Goal: Information Seeking & Learning: Learn about a topic

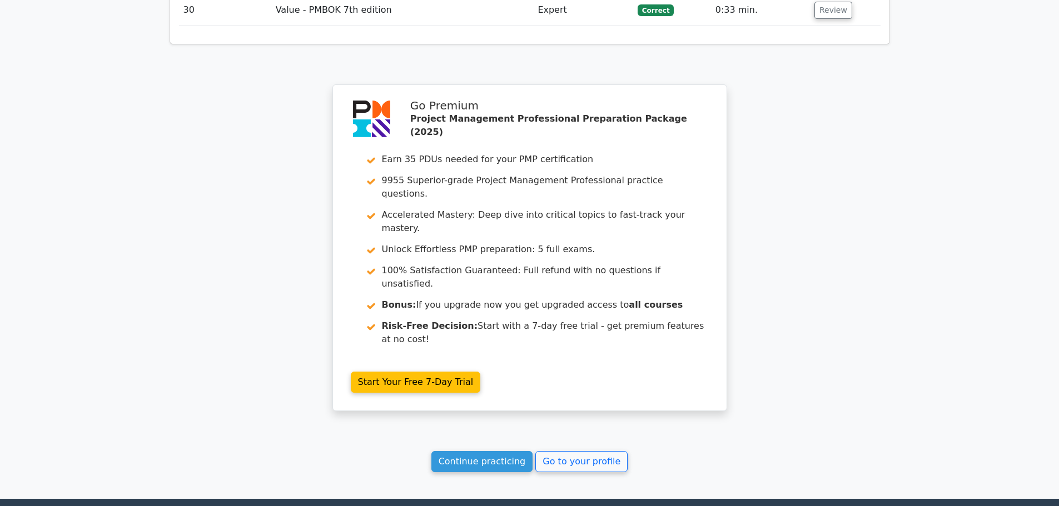
scroll to position [2968, 0]
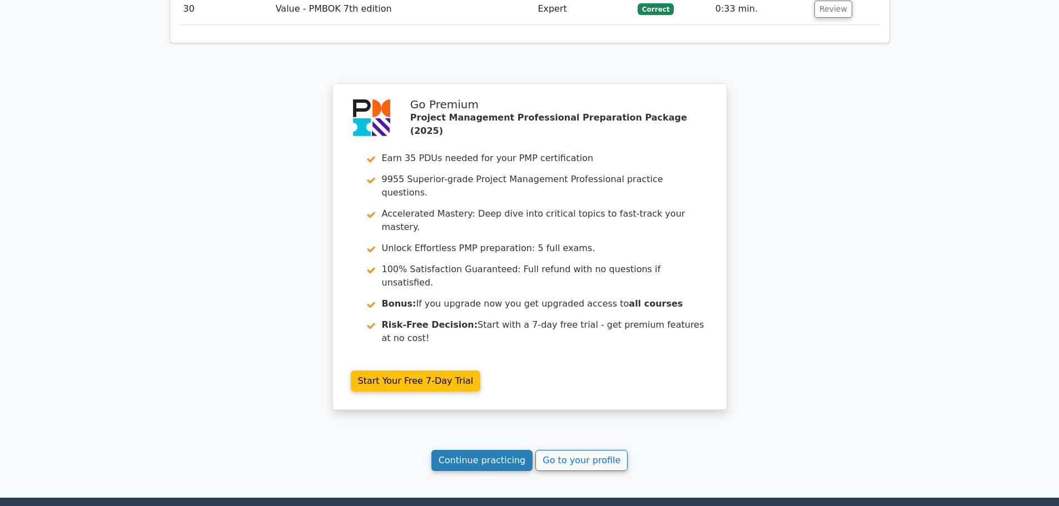
click at [485, 450] on link "Continue practicing" at bounding box center [482, 460] width 102 height 21
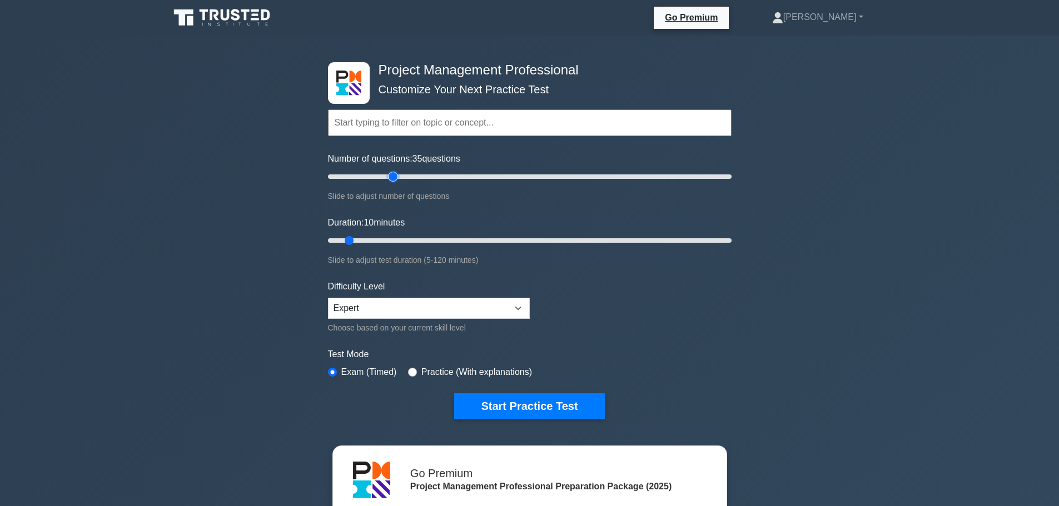
click at [393, 175] on input "Number of questions: 35 questions" at bounding box center [529, 176] width 403 height 13
type input "40"
click at [407, 175] on input "Number of questions: 40 questions" at bounding box center [529, 176] width 403 height 13
click at [416, 239] on input "Duration: 30 minutes" at bounding box center [529, 240] width 403 height 13
click at [431, 241] on input "Duration: 30 minutes" at bounding box center [529, 240] width 403 height 13
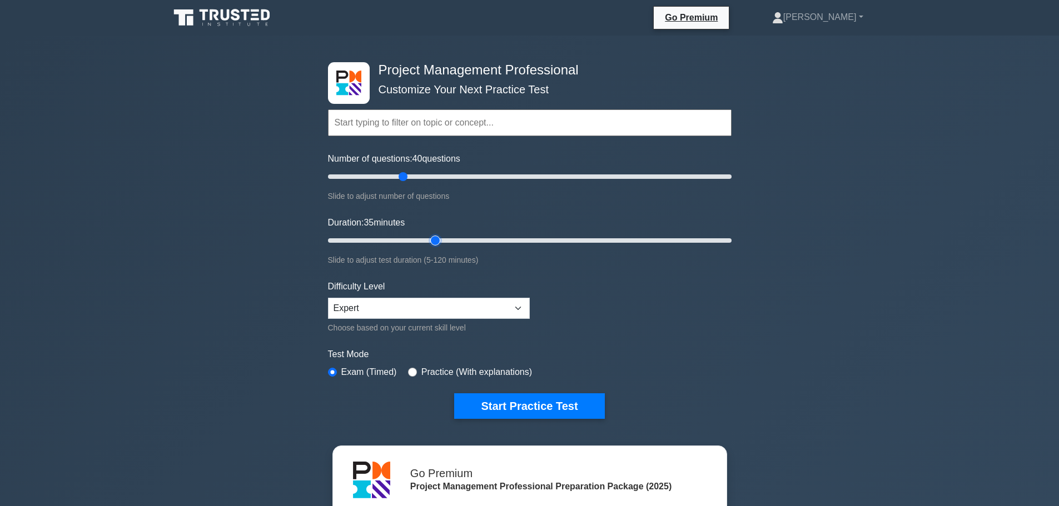
click at [443, 241] on input "Duration: 35 minutes" at bounding box center [529, 240] width 403 height 13
type input "40"
click at [448, 240] on input "Duration: 35 minutes" at bounding box center [529, 240] width 403 height 13
click at [508, 402] on button "Start Practice Test" at bounding box center [529, 406] width 150 height 26
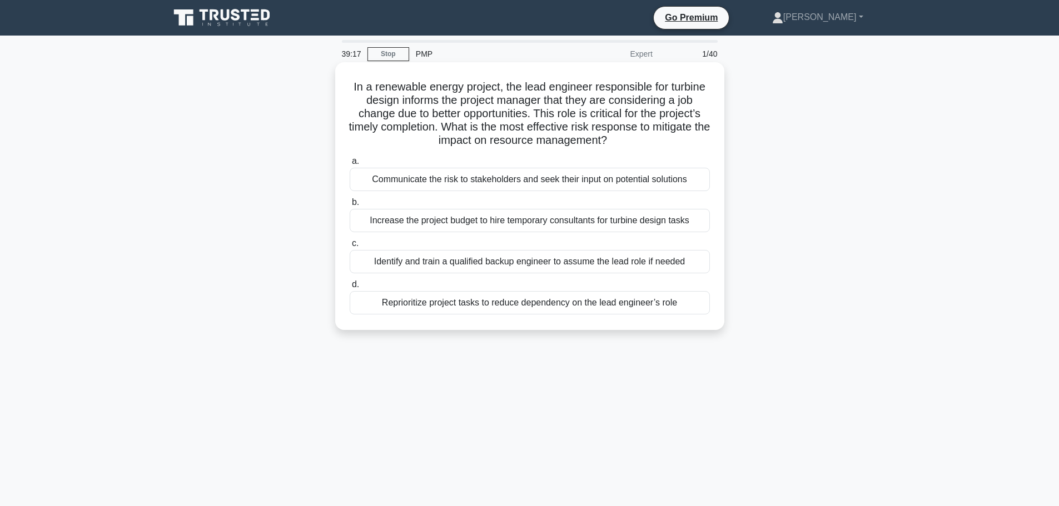
click at [480, 257] on div "Identify and train a qualified backup engineer to assume the lead role if needed" at bounding box center [530, 261] width 360 height 23
click at [350, 247] on input "c. Identify and train a qualified backup engineer to assume the lead role if ne…" at bounding box center [350, 243] width 0 height 7
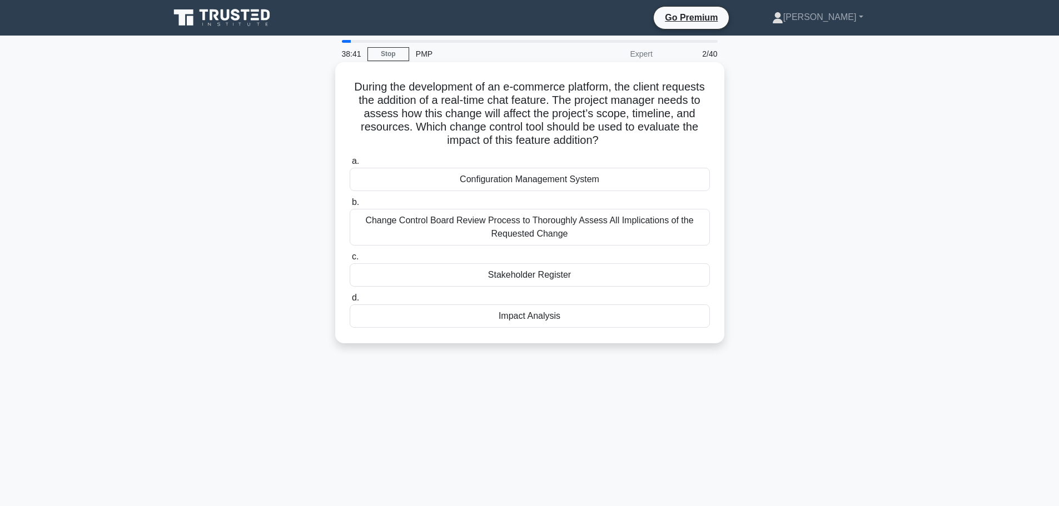
click at [502, 317] on div "Impact Analysis" at bounding box center [530, 316] width 360 height 23
click at [350, 302] on input "d. Impact Analysis" at bounding box center [350, 298] width 0 height 7
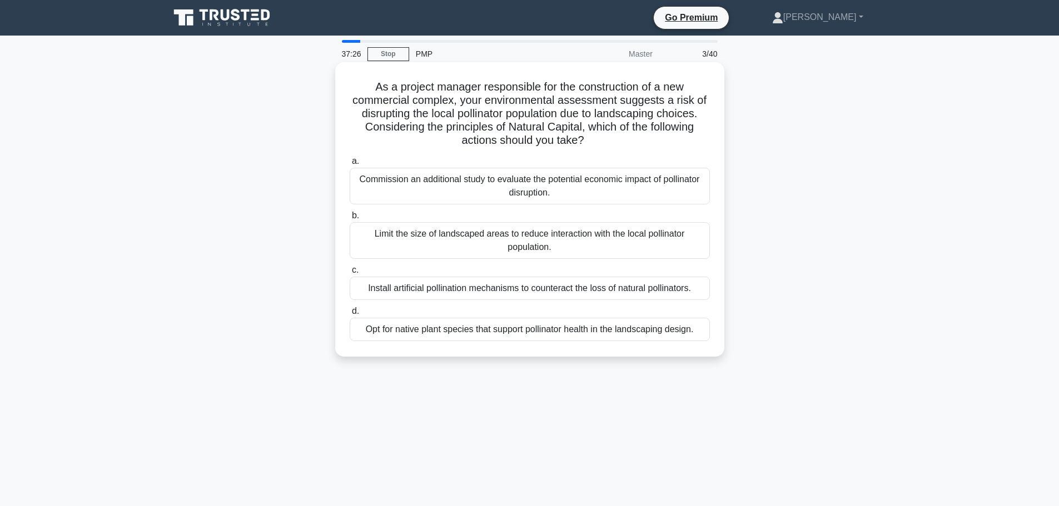
click at [420, 254] on div "Limit the size of landscaped areas to reduce interaction with the local pollina…" at bounding box center [530, 240] width 360 height 37
click at [350, 219] on input "b. Limit the size of landscaped areas to reduce interaction with the local poll…" at bounding box center [350, 215] width 0 height 7
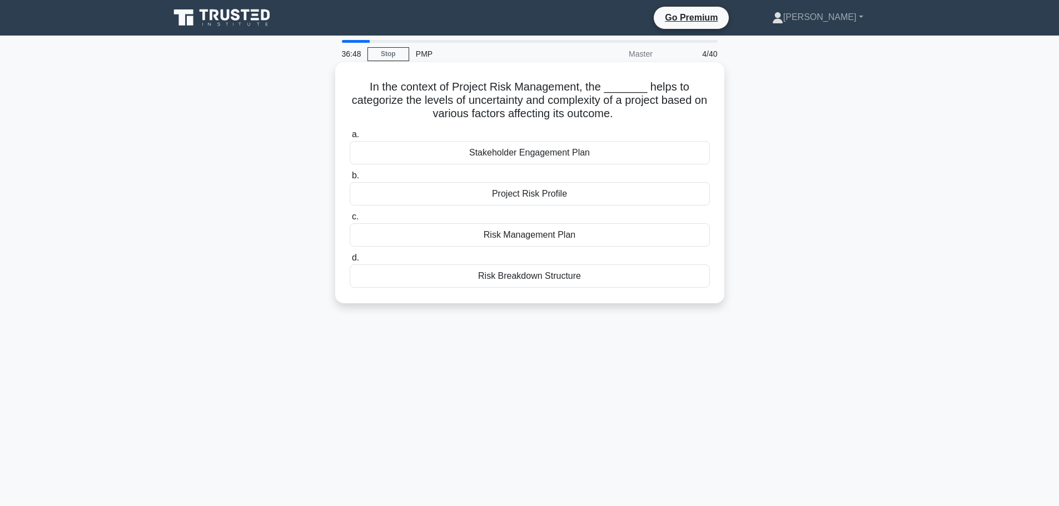
click at [403, 199] on div "Project Risk Profile" at bounding box center [530, 193] width 360 height 23
click at [350, 179] on input "b. Project Risk Profile" at bounding box center [350, 175] width 0 height 7
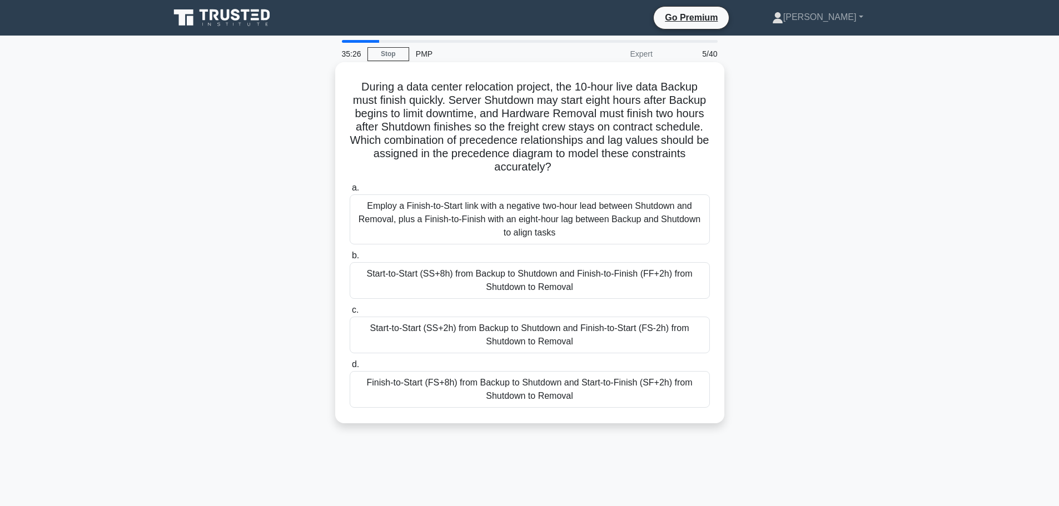
click at [406, 285] on div "Start-to-Start (SS+8h) from Backup to Shutdown and Finish-to-Finish (FF+2h) fro…" at bounding box center [530, 280] width 360 height 37
click at [350, 260] on input "b. Start-to-Start (SS+8h) from Backup to Shutdown and Finish-to-Finish (FF+2h) …" at bounding box center [350, 255] width 0 height 7
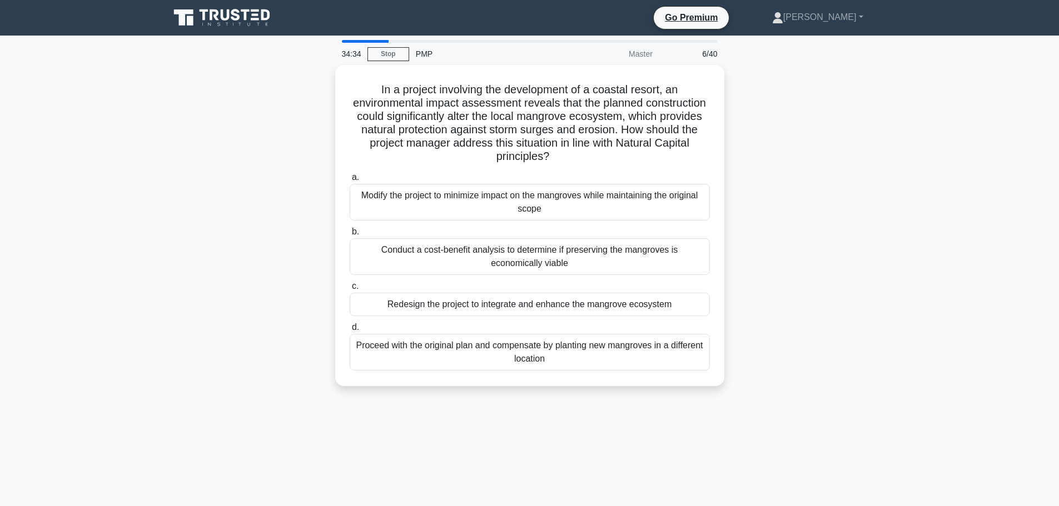
click at [295, 204] on div "In a project involving the development of a coastal resort, an environmental im…" at bounding box center [530, 232] width 734 height 335
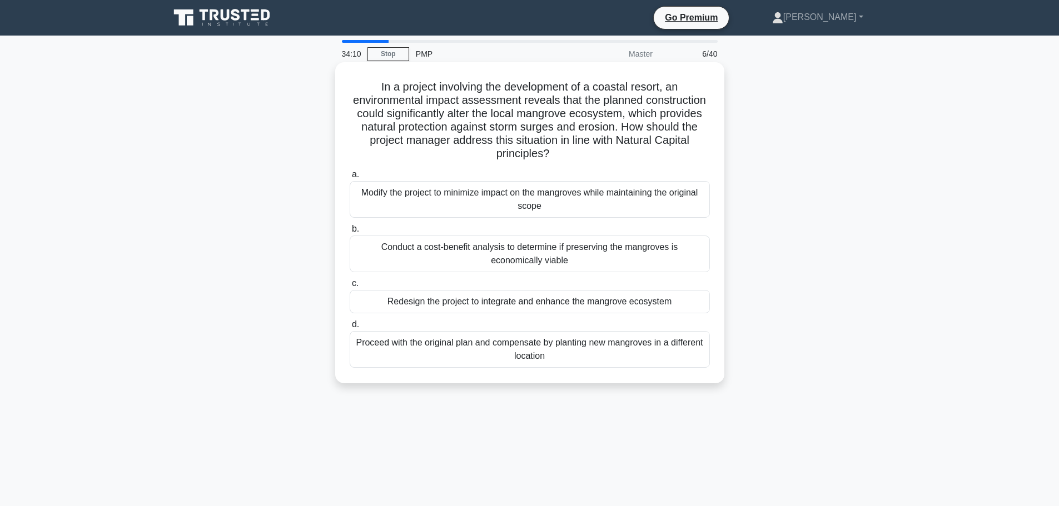
click at [399, 196] on div "Modify the project to minimize impact on the mangroves while maintaining the or…" at bounding box center [530, 199] width 360 height 37
click at [350, 178] on input "a. Modify the project to minimize impact on the mangroves while maintaining the…" at bounding box center [350, 174] width 0 height 7
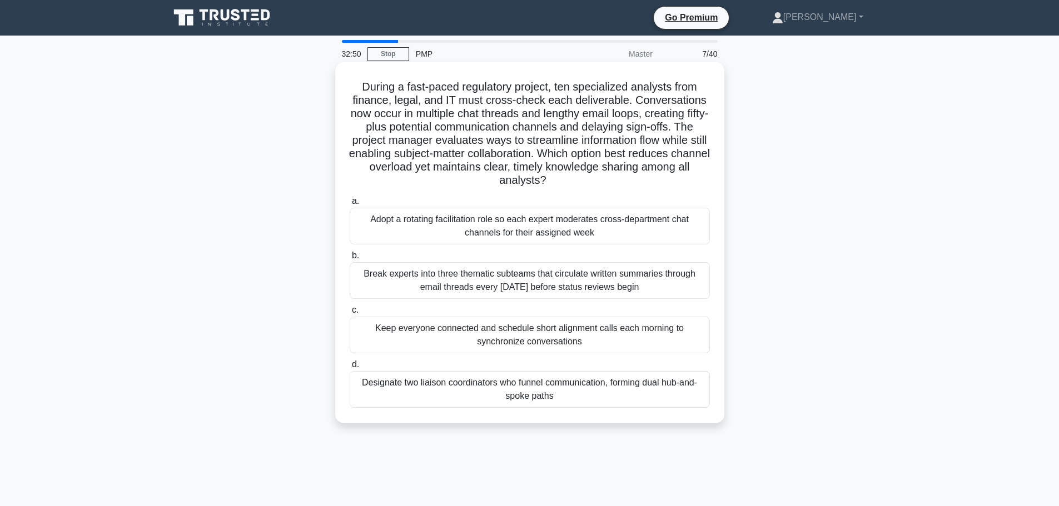
click at [447, 281] on div "Break experts into three thematic subteams that circulate written summaries thr…" at bounding box center [530, 280] width 360 height 37
click at [350, 260] on input "b. Break experts into three thematic subteams that circulate written summaries …" at bounding box center [350, 255] width 0 height 7
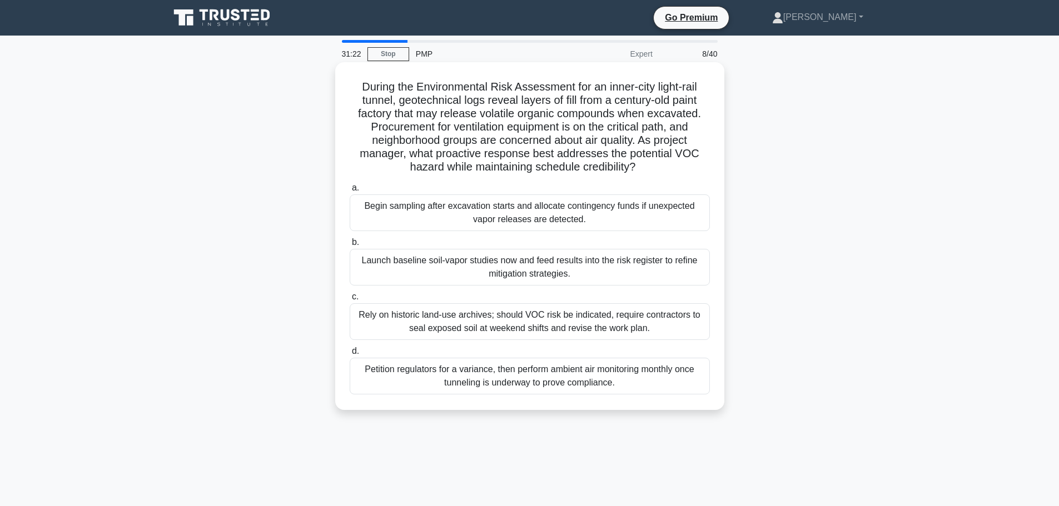
click at [405, 273] on div "Launch baseline soil-vapor studies now and feed results into the risk register …" at bounding box center [530, 267] width 360 height 37
click at [350, 246] on input "b. Launch baseline soil-vapor studies now and feed results into the risk regist…" at bounding box center [350, 242] width 0 height 7
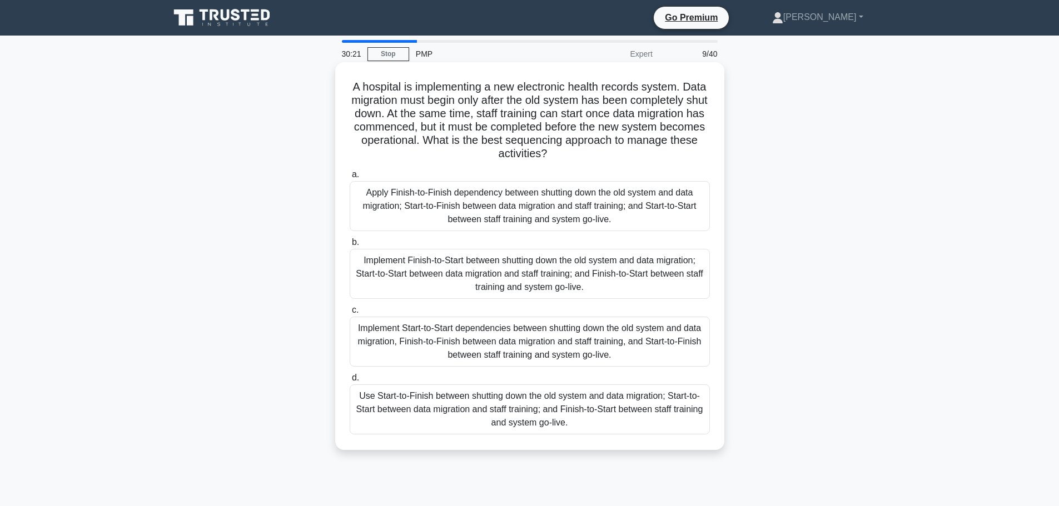
click at [406, 264] on div "Implement Finish-to-Start between shutting down the old system and data migrati…" at bounding box center [530, 274] width 360 height 50
click at [350, 246] on input "b. Implement Finish-to-Start between shutting down the old system and data migr…" at bounding box center [350, 242] width 0 height 7
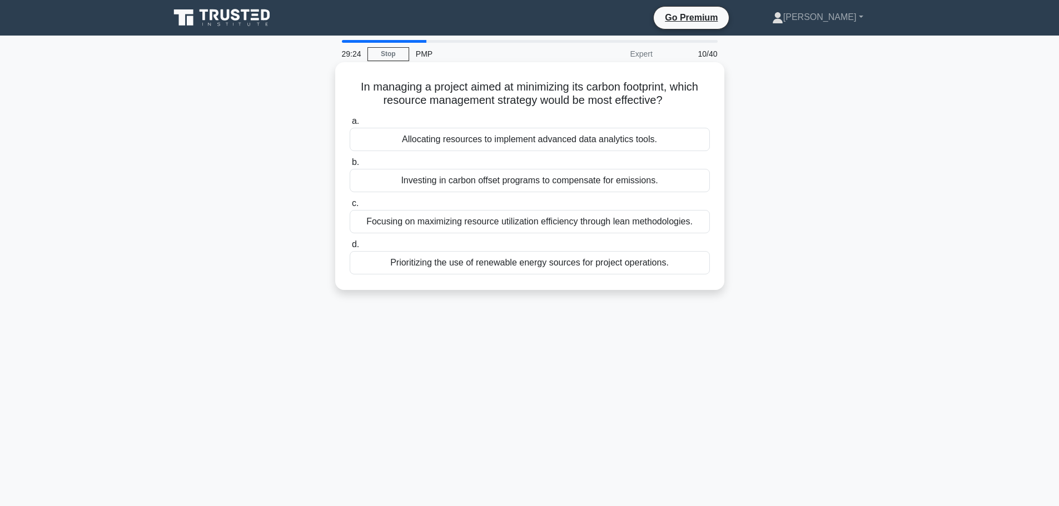
click at [445, 260] on div "Prioritizing the use of renewable energy sources for project operations." at bounding box center [530, 262] width 360 height 23
click at [350, 248] on input "d. Prioritizing the use of renewable energy sources for project operations." at bounding box center [350, 244] width 0 height 7
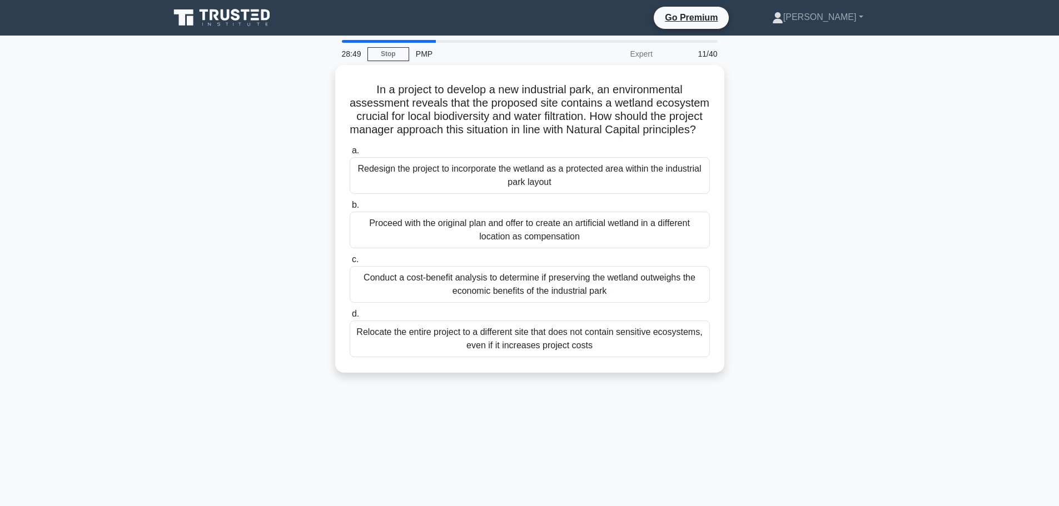
click at [282, 141] on div "In a project to develop a new industrial park, an environmental assessment reve…" at bounding box center [530, 225] width 734 height 321
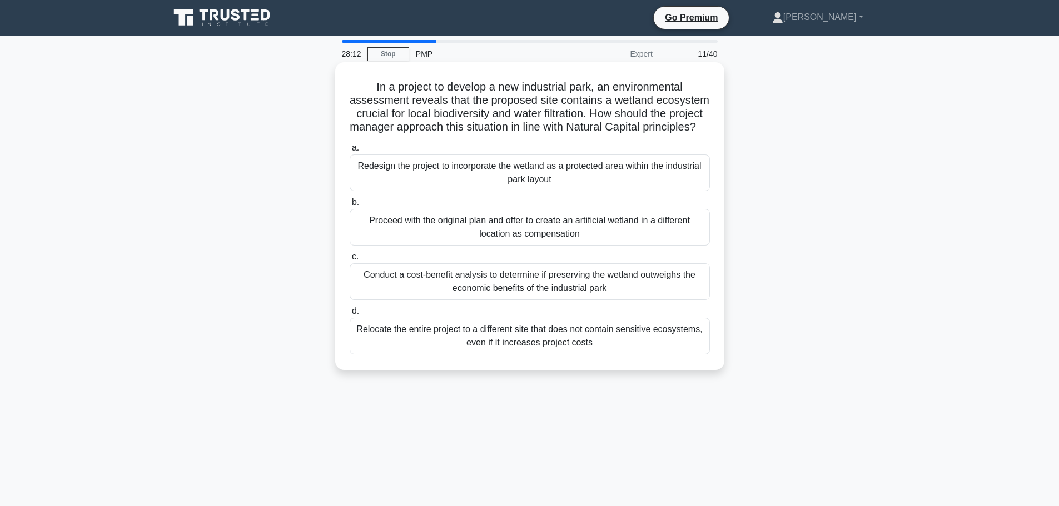
click at [401, 187] on div "Redesign the project to incorporate the wetland as a protected area within the …" at bounding box center [530, 172] width 360 height 37
click at [350, 152] on input "a. Redesign the project to incorporate the wetland as a protected area within t…" at bounding box center [350, 147] width 0 height 7
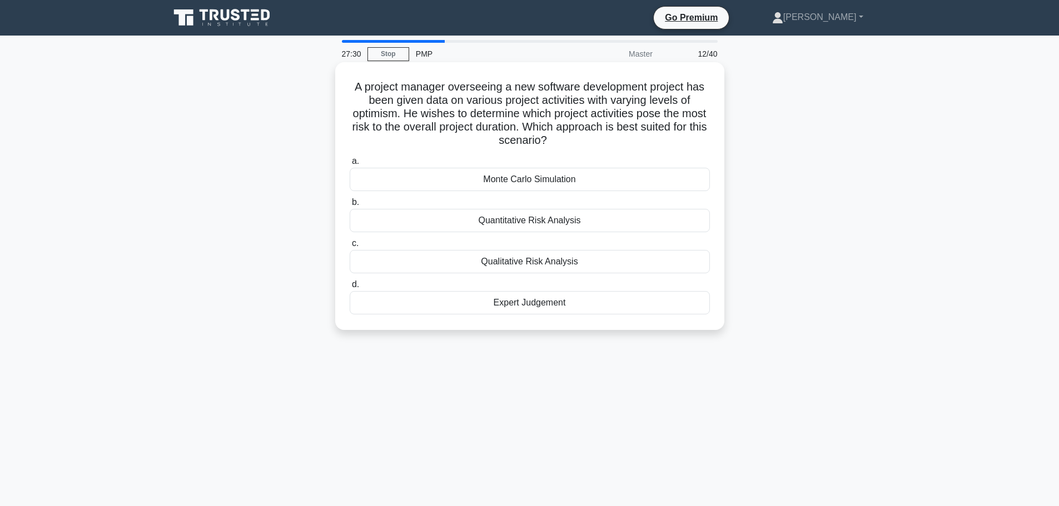
click at [485, 221] on div "Quantitative Risk Analysis" at bounding box center [530, 220] width 360 height 23
click at [350, 206] on input "b. Quantitative Risk Analysis" at bounding box center [350, 202] width 0 height 7
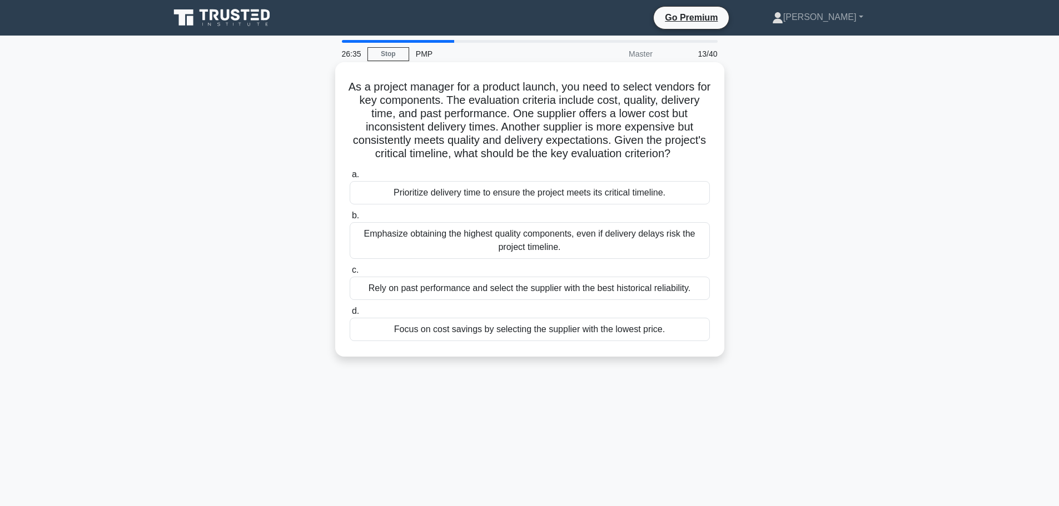
click at [416, 203] on div "Prioritize delivery time to ensure the project meets its critical timeline." at bounding box center [530, 192] width 360 height 23
click at [350, 178] on input "a. Prioritize delivery time to ensure the project meets its critical timeline." at bounding box center [350, 174] width 0 height 7
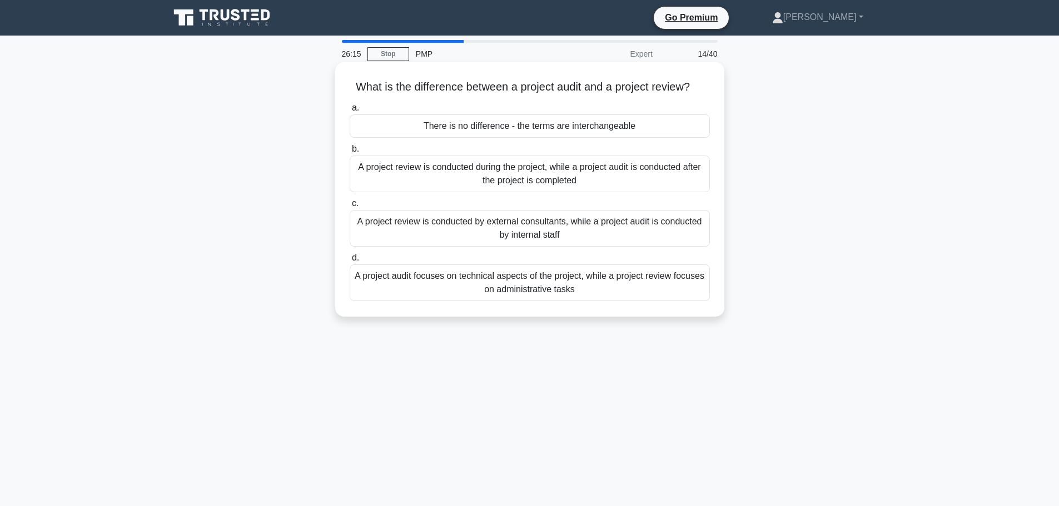
click at [408, 277] on div "A project audit focuses on technical aspects of the project, while a project re…" at bounding box center [530, 283] width 360 height 37
click at [350, 262] on input "d. A project audit focuses on technical aspects of the project, while a project…" at bounding box center [350, 258] width 0 height 7
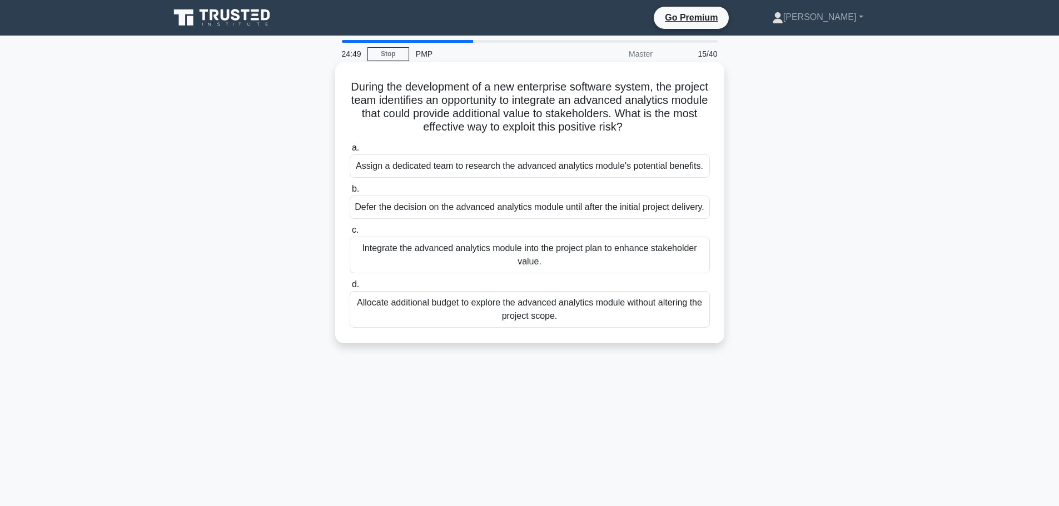
click at [466, 167] on div "Assign a dedicated team to research the advanced analytics module's potential b…" at bounding box center [530, 165] width 360 height 23
click at [350, 152] on input "a. Assign a dedicated team to research the advanced analytics module's potentia…" at bounding box center [350, 147] width 0 height 7
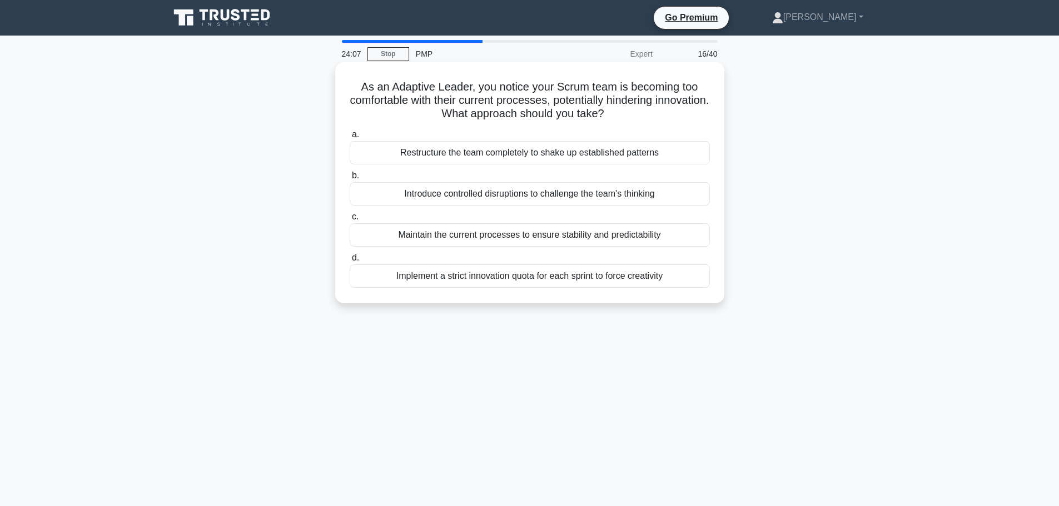
click at [418, 194] on div "Introduce controlled disruptions to challenge the team's thinking" at bounding box center [530, 193] width 360 height 23
click at [350, 179] on input "b. Introduce controlled disruptions to challenge the team's thinking" at bounding box center [350, 175] width 0 height 7
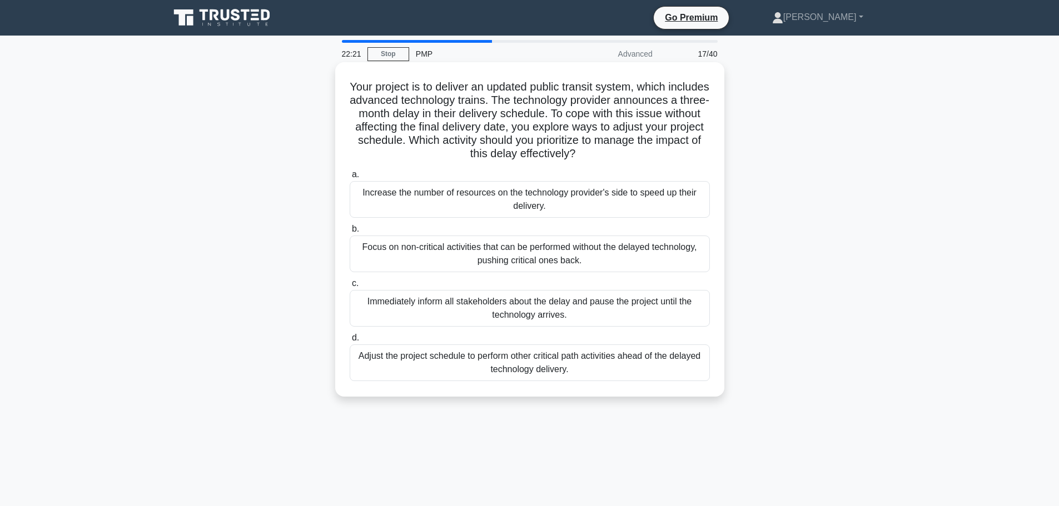
click at [395, 361] on div "Adjust the project schedule to perform other critical path activities ahead of …" at bounding box center [530, 363] width 360 height 37
click at [350, 342] on input "d. Adjust the project schedule to perform other critical path activities ahead …" at bounding box center [350, 338] width 0 height 7
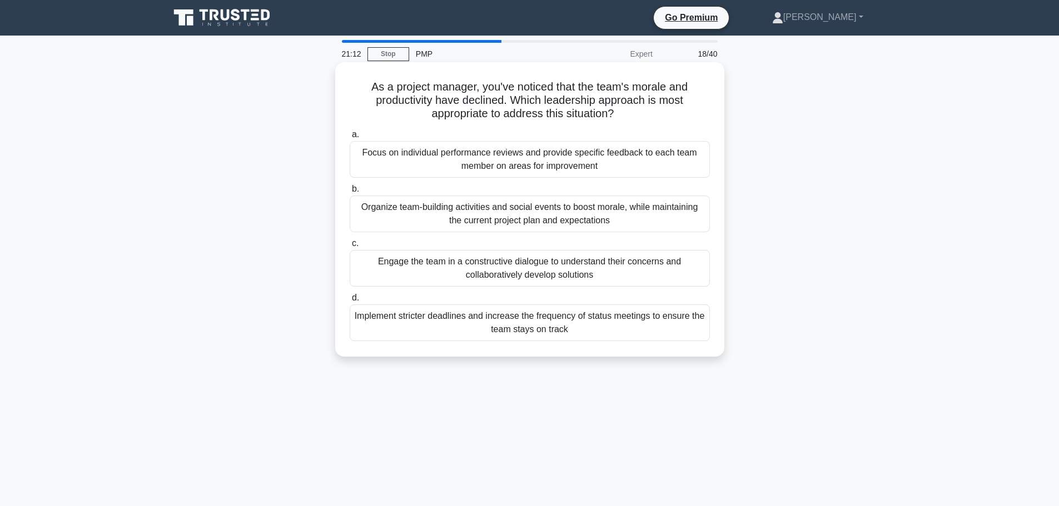
click at [467, 266] on div "Engage the team in a constructive dialogue to understand their concerns and col…" at bounding box center [530, 268] width 360 height 37
click at [350, 247] on input "c. Engage the team in a constructive dialogue to understand their concerns and …" at bounding box center [350, 243] width 0 height 7
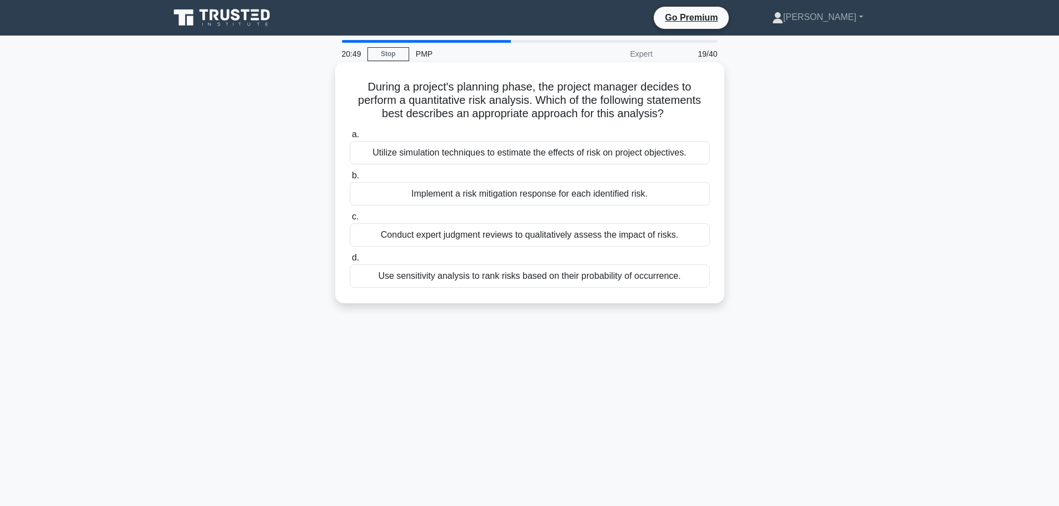
click at [488, 281] on div "Use sensitivity analysis to rank risks based on their probability of occurrence." at bounding box center [530, 276] width 360 height 23
click at [350, 262] on input "d. Use sensitivity analysis to rank risks based on their probability of occurre…" at bounding box center [350, 258] width 0 height 7
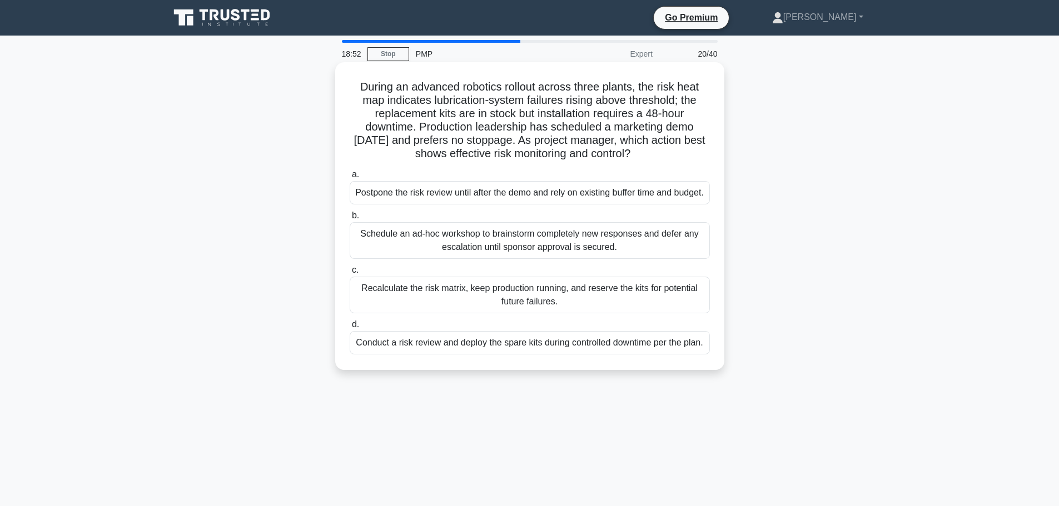
click at [394, 254] on div "Schedule an ad-hoc workshop to brainstorm completely new responses and defer an…" at bounding box center [530, 240] width 360 height 37
click at [350, 219] on input "b. Schedule an ad-hoc workshop to brainstorm completely new responses and defer…" at bounding box center [350, 215] width 0 height 7
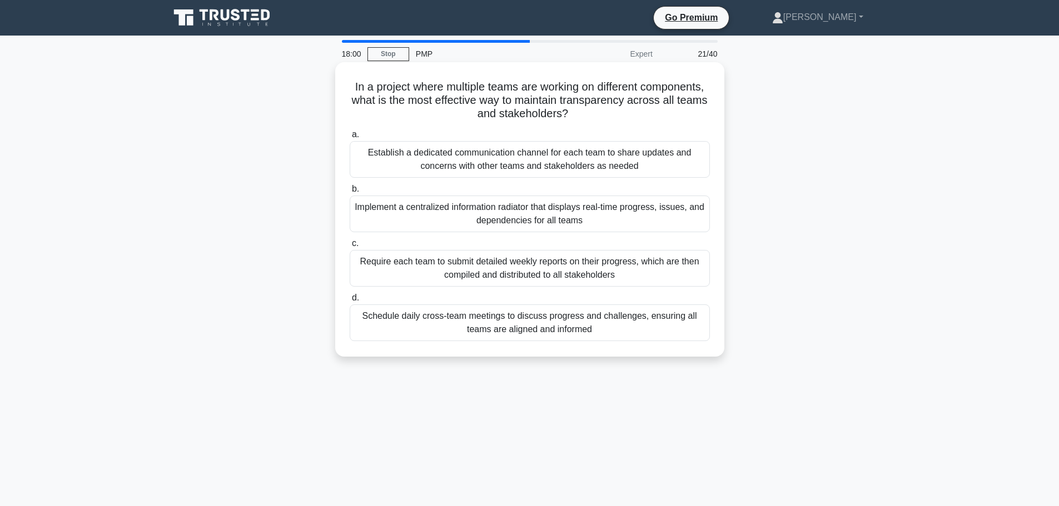
click at [434, 157] on div "Establish a dedicated communication channel for each team to share updates and …" at bounding box center [530, 159] width 360 height 37
click at [350, 138] on input "a. Establish a dedicated communication channel for each team to share updates a…" at bounding box center [350, 134] width 0 height 7
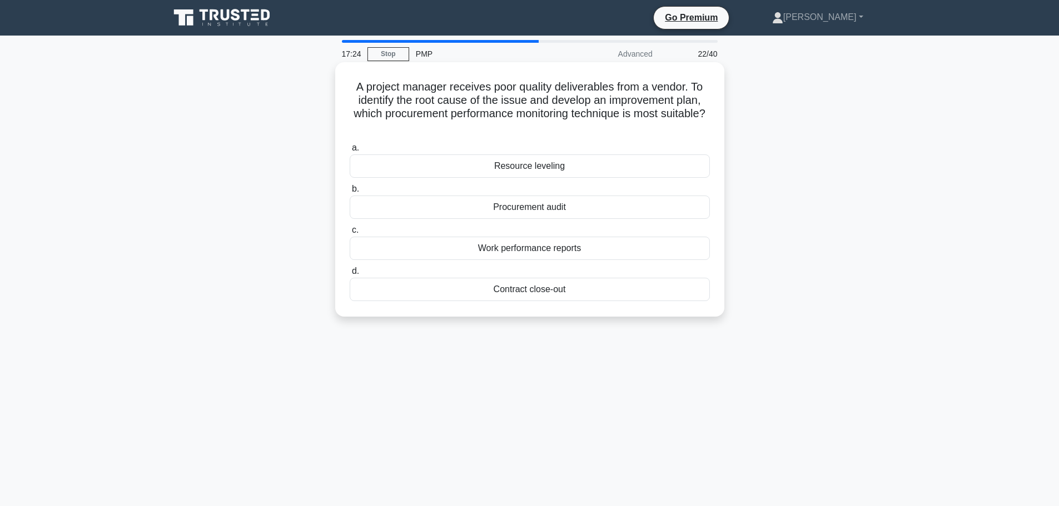
click at [476, 246] on div "Work performance reports" at bounding box center [530, 248] width 360 height 23
click at [350, 234] on input "c. Work performance reports" at bounding box center [350, 230] width 0 height 7
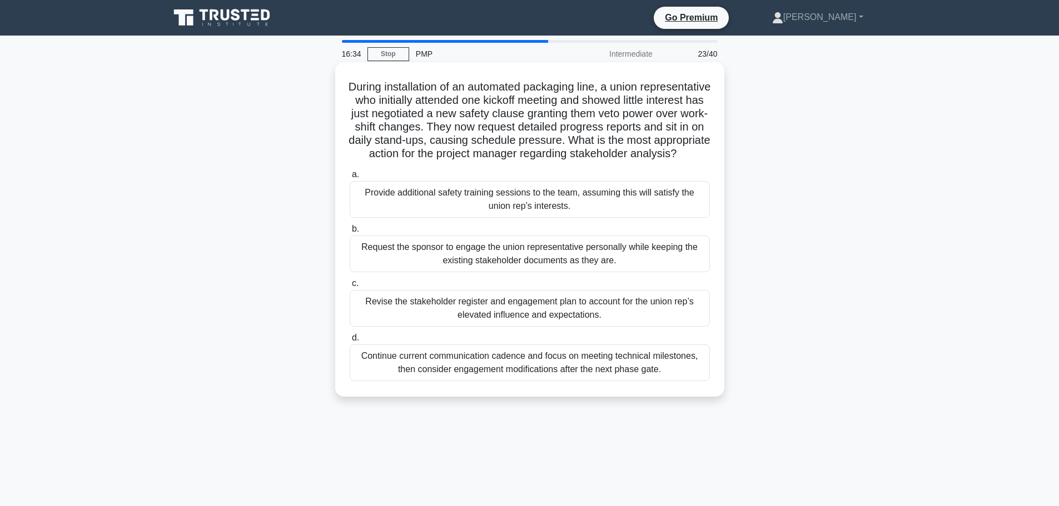
click at [396, 310] on div "Revise the stakeholder register and engagement plan to account for the union re…" at bounding box center [530, 308] width 360 height 37
click at [350, 287] on input "c. Revise the stakeholder register and engagement plan to account for the union…" at bounding box center [350, 283] width 0 height 7
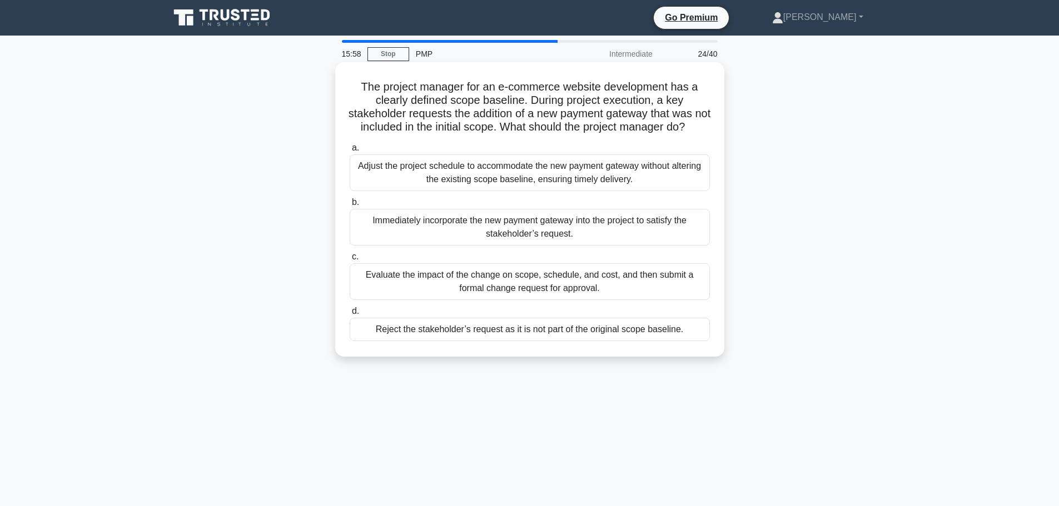
click at [454, 292] on div "Evaluate the impact of the change on scope, schedule, and cost, and then submit…" at bounding box center [530, 281] width 360 height 37
click at [350, 261] on input "c. Evaluate the impact of the change on scope, schedule, and cost, and then sub…" at bounding box center [350, 256] width 0 height 7
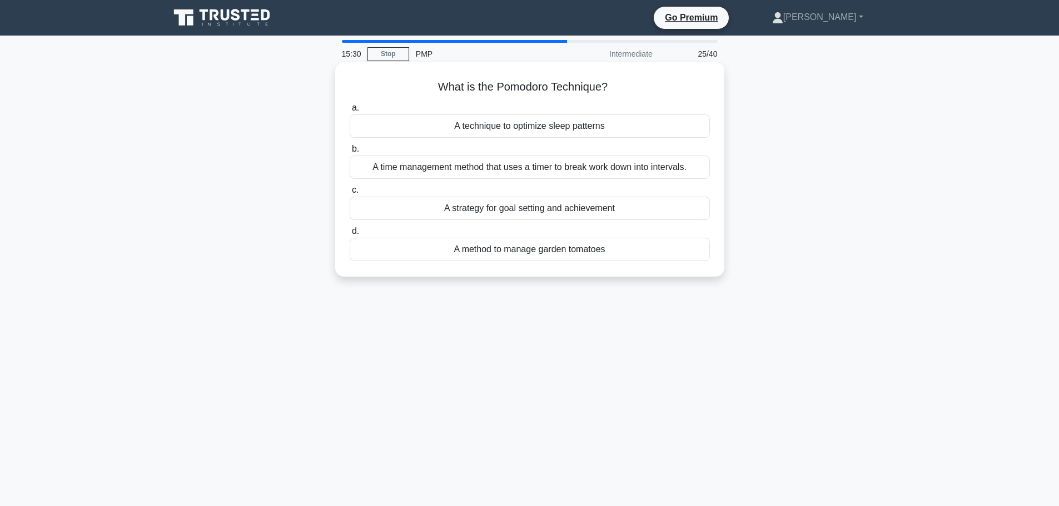
click at [388, 167] on div "A time management method that uses a timer to break work down into intervals." at bounding box center [530, 167] width 360 height 23
click at [350, 153] on input "b. A time management method that uses a timer to break work down into intervals." at bounding box center [350, 149] width 0 height 7
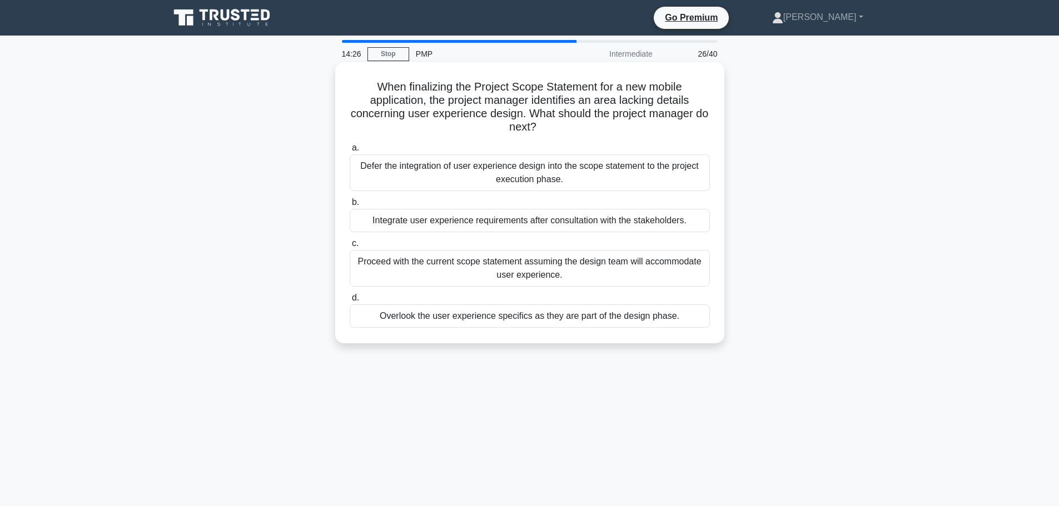
click at [388, 223] on div "Integrate user experience requirements after consultation with the stakeholders." at bounding box center [530, 220] width 360 height 23
click at [350, 206] on input "b. Integrate user experience requirements after consultation with the stakehold…" at bounding box center [350, 202] width 0 height 7
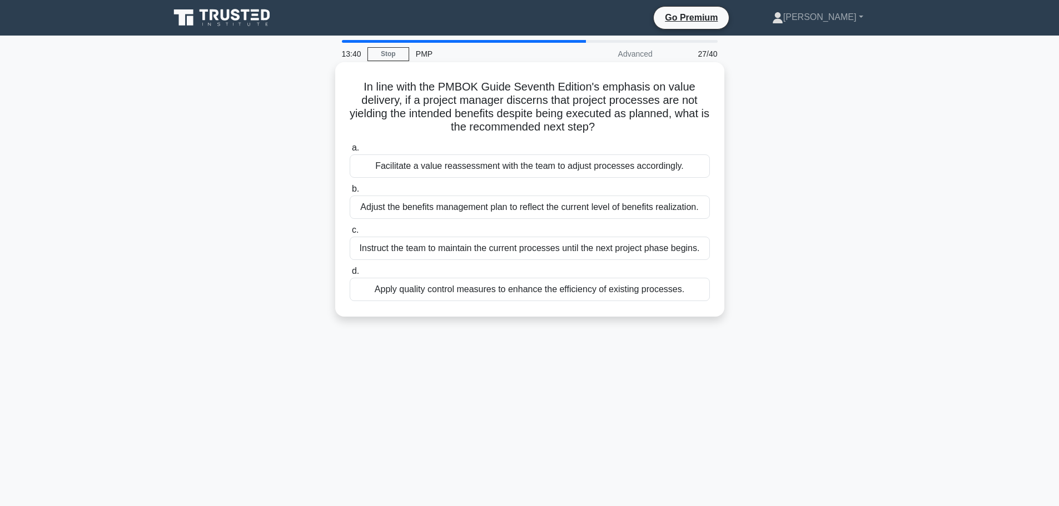
click at [403, 159] on div "Facilitate a value reassessment with the team to adjust processes accordingly." at bounding box center [530, 165] width 360 height 23
click at [350, 152] on input "a. Facilitate a value reassessment with the team to adjust processes accordingl…" at bounding box center [350, 147] width 0 height 7
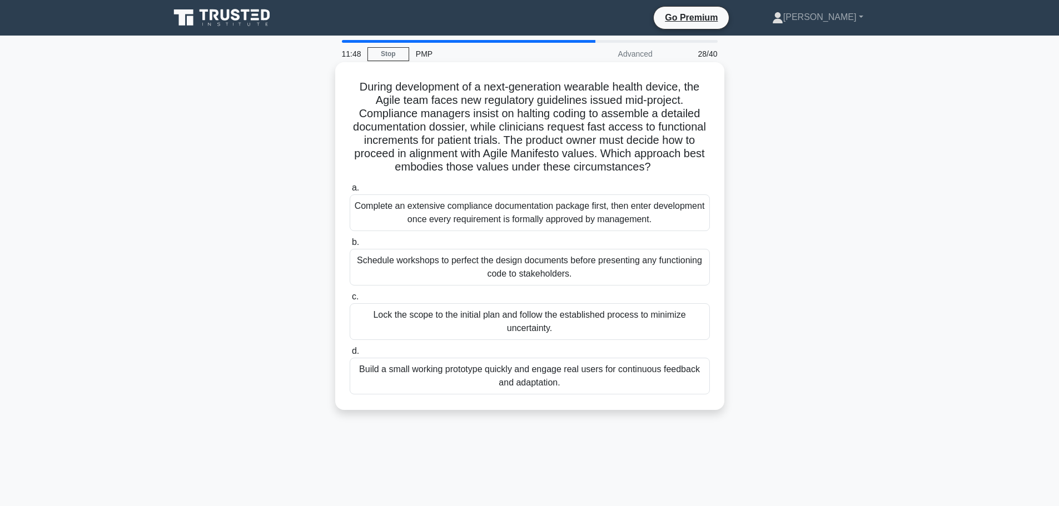
click at [388, 380] on div "Build a small working prototype quickly and engage real users for continuous fe…" at bounding box center [530, 376] width 360 height 37
click at [350, 355] on input "d. Build a small working prototype quickly and engage real users for continuous…" at bounding box center [350, 351] width 0 height 7
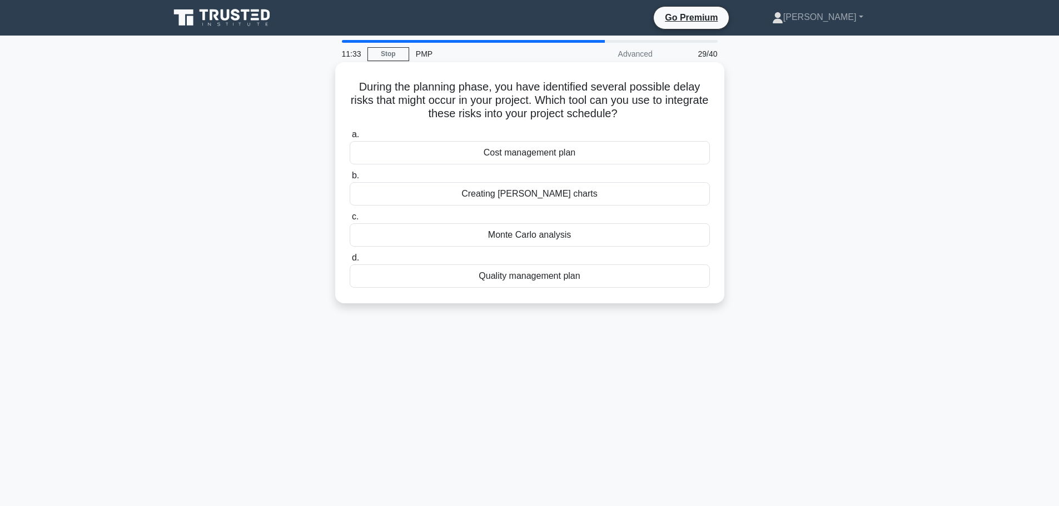
click at [460, 237] on div "Monte Carlo analysis" at bounding box center [530, 234] width 360 height 23
click at [350, 221] on input "c. Monte Carlo analysis" at bounding box center [350, 216] width 0 height 7
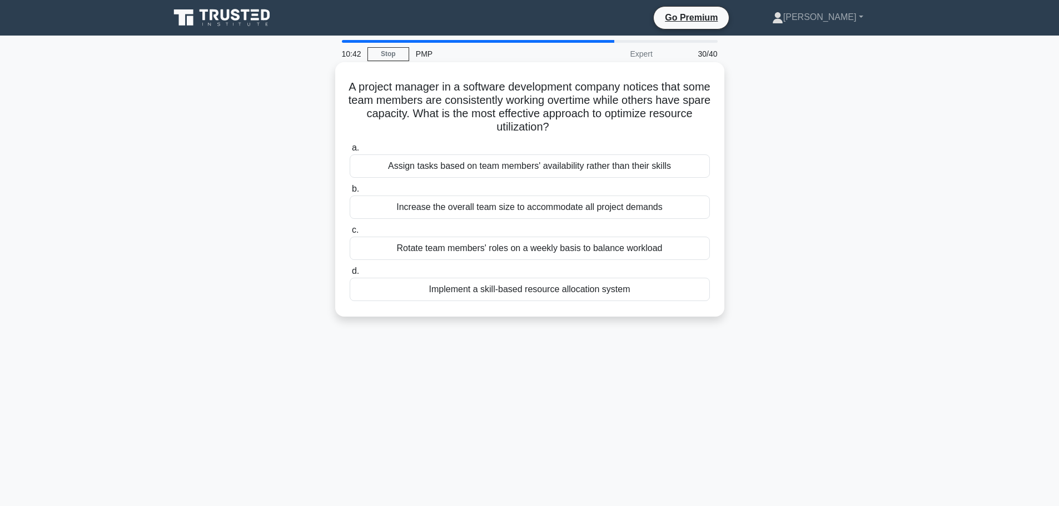
click at [475, 290] on div "Implement a skill-based resource allocation system" at bounding box center [530, 289] width 360 height 23
click at [350, 275] on input "d. Implement a skill-based resource allocation system" at bounding box center [350, 271] width 0 height 7
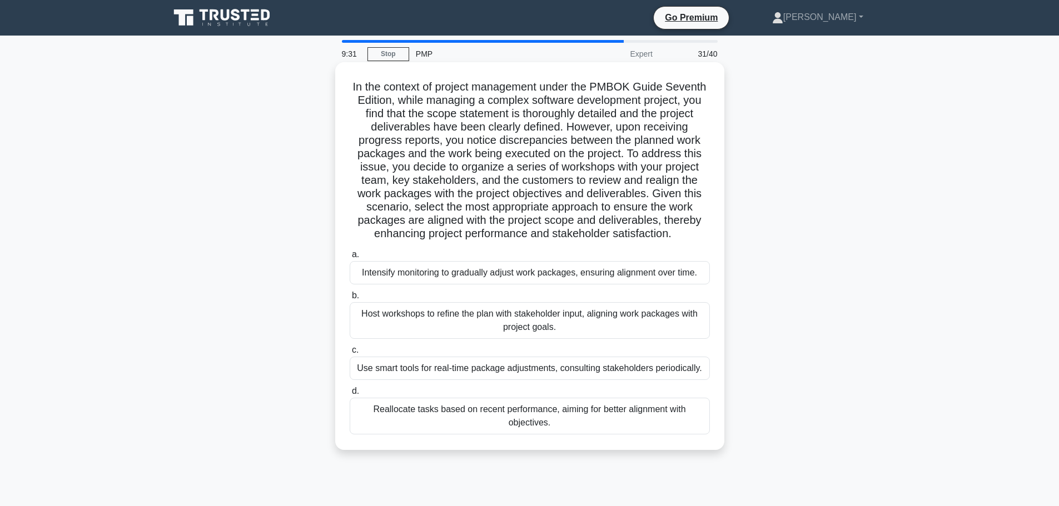
click at [422, 330] on div "Host workshops to refine the plan with stakeholder input, aligning work package…" at bounding box center [530, 320] width 360 height 37
click at [350, 300] on input "b. Host workshops to refine the plan with stakeholder input, aligning work pack…" at bounding box center [350, 295] width 0 height 7
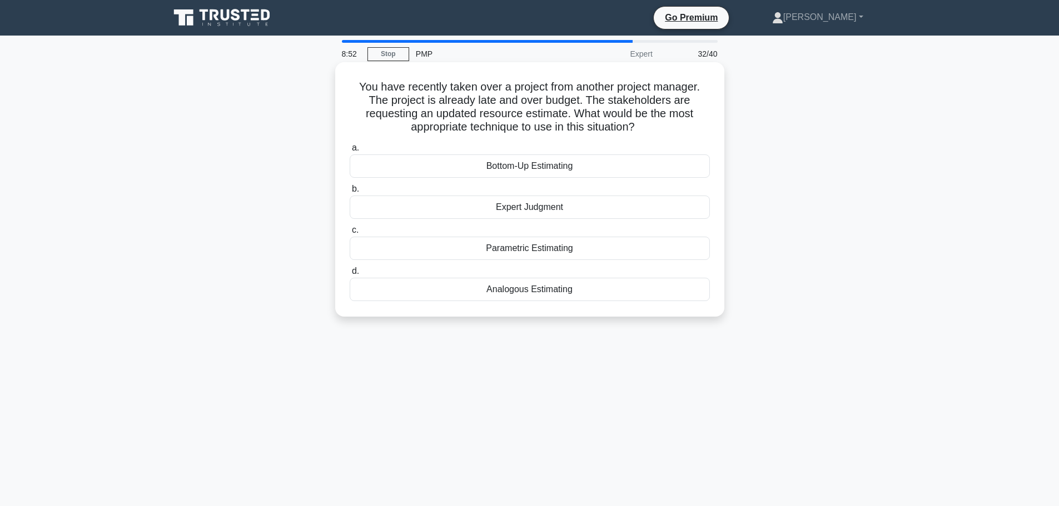
click at [408, 248] on div "Parametric Estimating" at bounding box center [530, 248] width 360 height 23
click at [350, 234] on input "c. Parametric Estimating" at bounding box center [350, 230] width 0 height 7
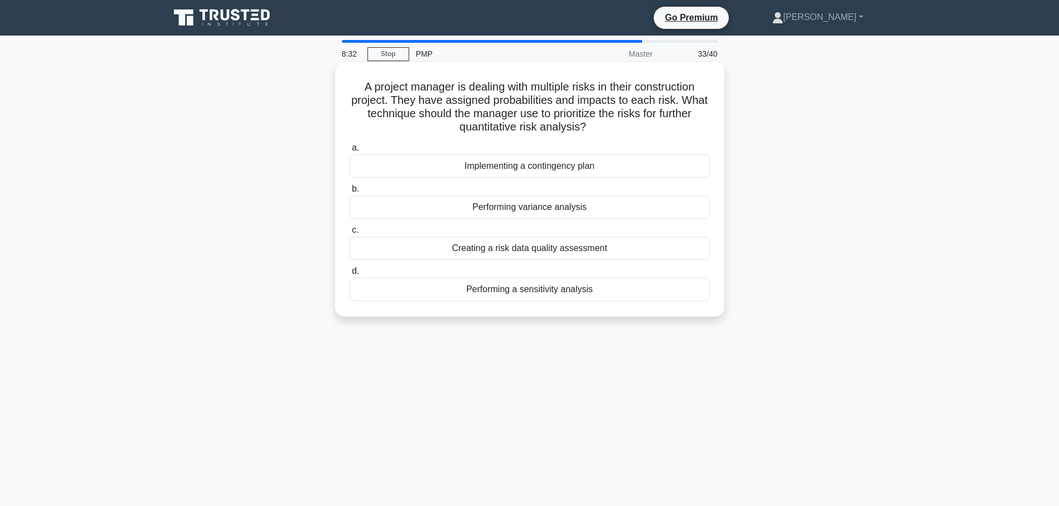
click at [528, 294] on div "Performing a sensitivity analysis" at bounding box center [530, 289] width 360 height 23
click at [350, 275] on input "d. Performing a sensitivity analysis" at bounding box center [350, 271] width 0 height 7
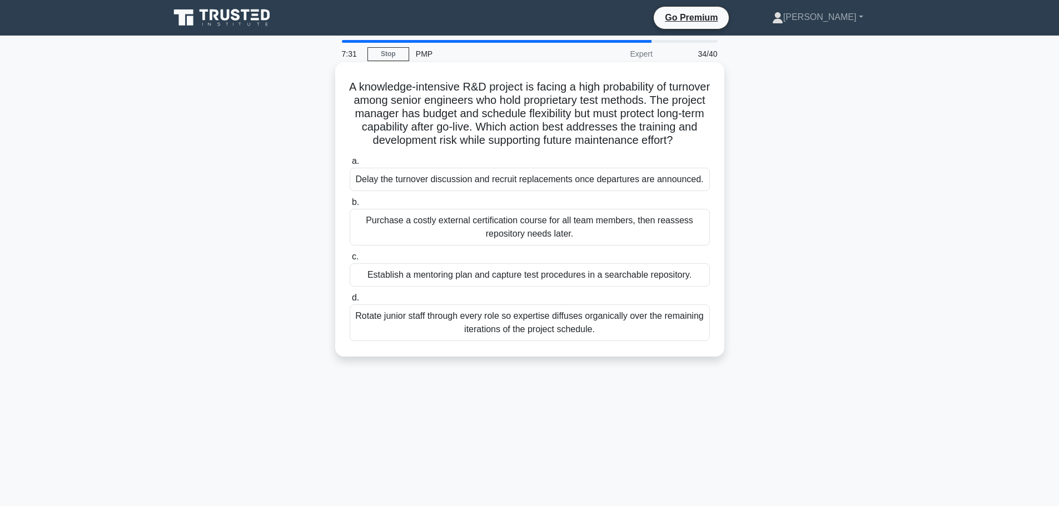
click at [378, 287] on div "Establish a mentoring plan and capture test procedures in a searchable reposito…" at bounding box center [530, 274] width 360 height 23
click at [350, 261] on input "c. Establish a mentoring plan and capture test procedures in a searchable repos…" at bounding box center [350, 256] width 0 height 7
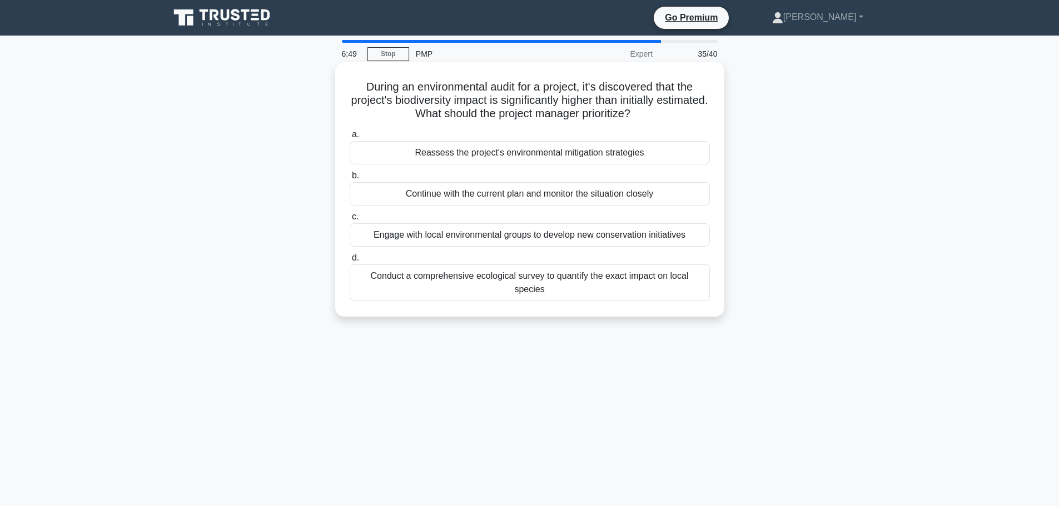
click at [417, 149] on div "Reassess the project's environmental mitigation strategies" at bounding box center [530, 152] width 360 height 23
click at [350, 138] on input "a. Reassess the project's environmental mitigation strategies" at bounding box center [350, 134] width 0 height 7
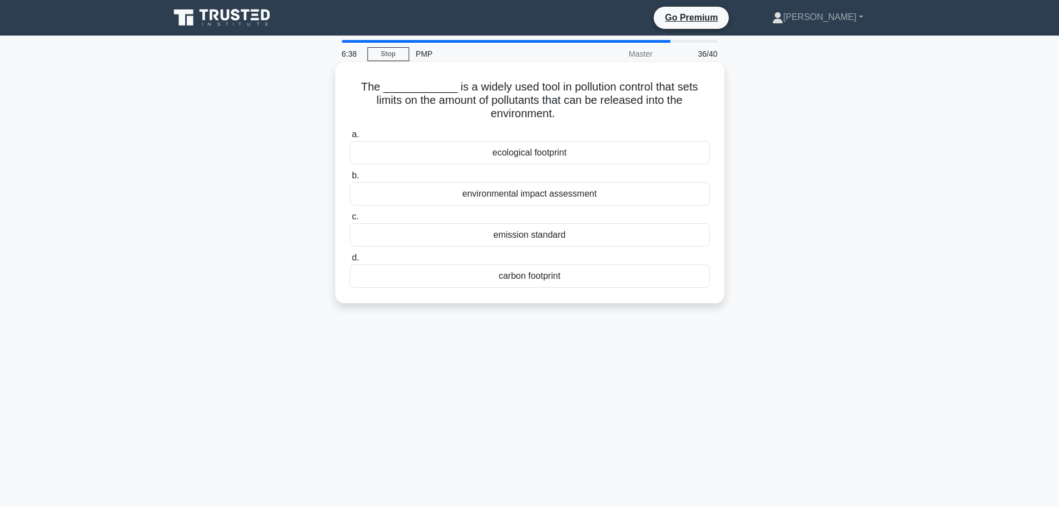
click at [491, 237] on div "emission standard" at bounding box center [530, 234] width 360 height 23
click at [350, 221] on input "c. emission standard" at bounding box center [350, 216] width 0 height 7
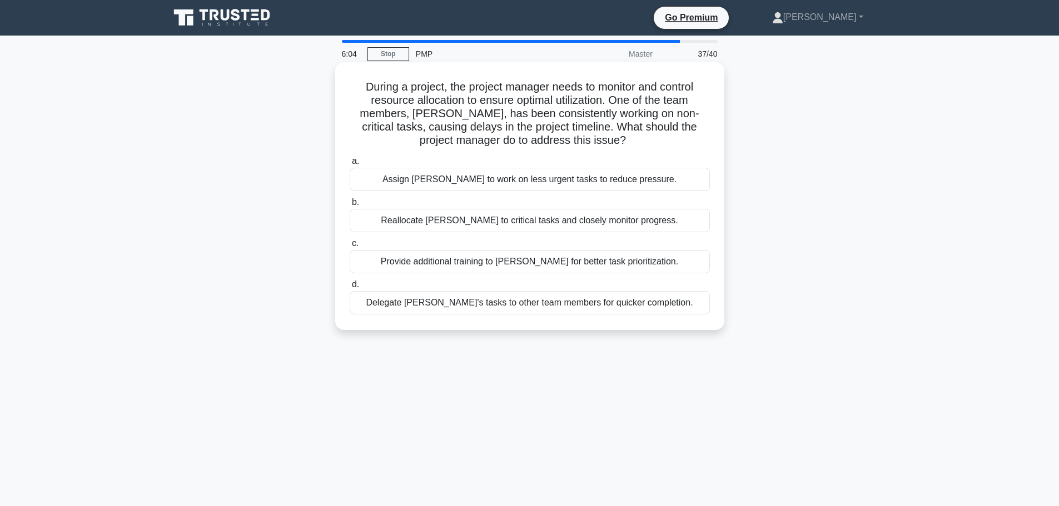
click at [441, 260] on div "Provide additional training to John for better task prioritization." at bounding box center [530, 261] width 360 height 23
click at [350, 247] on input "c. Provide additional training to John for better task prioritization." at bounding box center [350, 243] width 0 height 7
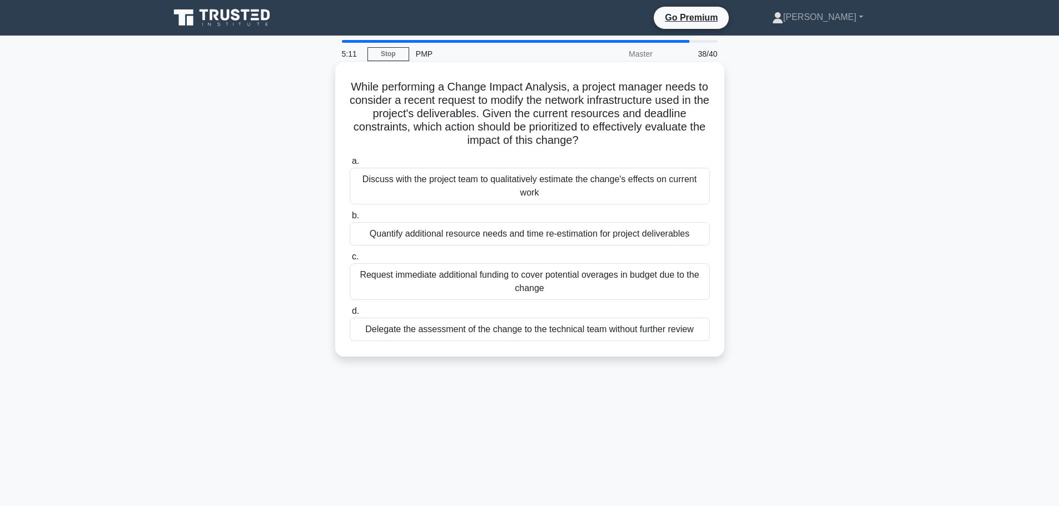
click at [373, 185] on div "Discuss with the project team to qualitatively estimate the change's effects on…" at bounding box center [530, 186] width 360 height 37
click at [350, 165] on input "a. Discuss with the project team to qualitatively estimate the change's effects…" at bounding box center [350, 161] width 0 height 7
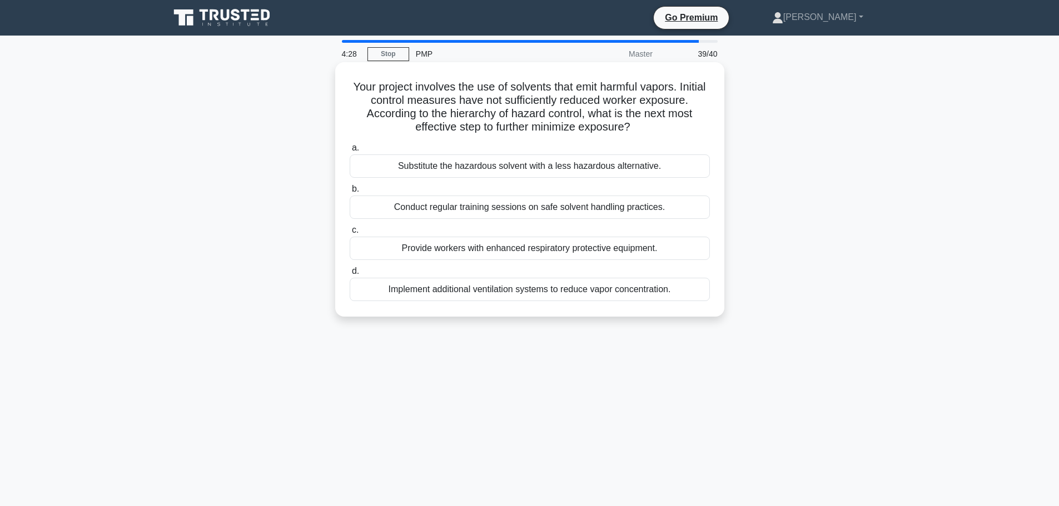
click at [406, 290] on div "Implement additional ventilation systems to reduce vapor concentration." at bounding box center [530, 289] width 360 height 23
click at [350, 275] on input "d. Implement additional ventilation systems to reduce vapor concentration." at bounding box center [350, 271] width 0 height 7
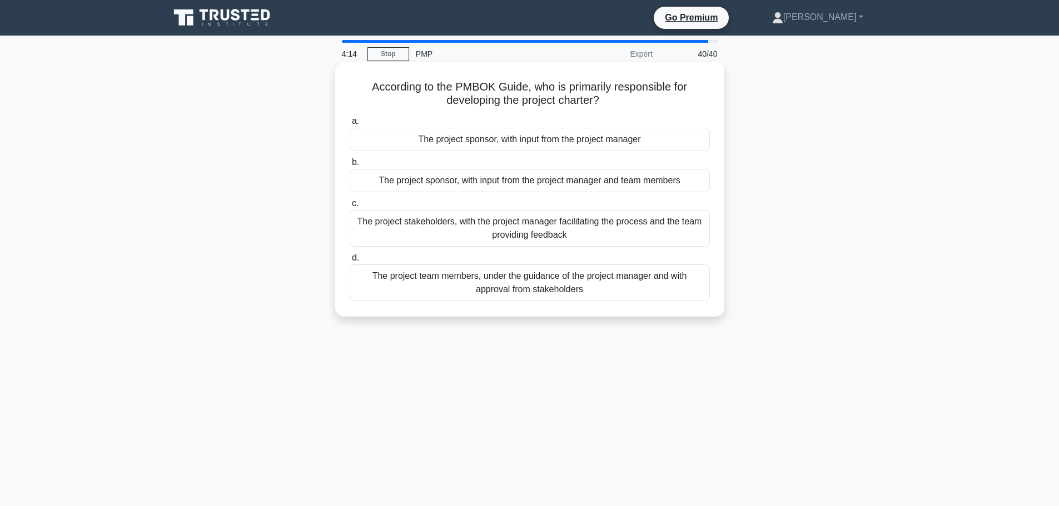
click at [467, 226] on div "The project stakeholders, with the project manager facilitating the process and…" at bounding box center [530, 228] width 360 height 37
click at [350, 207] on input "c. The project stakeholders, with the project manager facilitating the process …" at bounding box center [350, 203] width 0 height 7
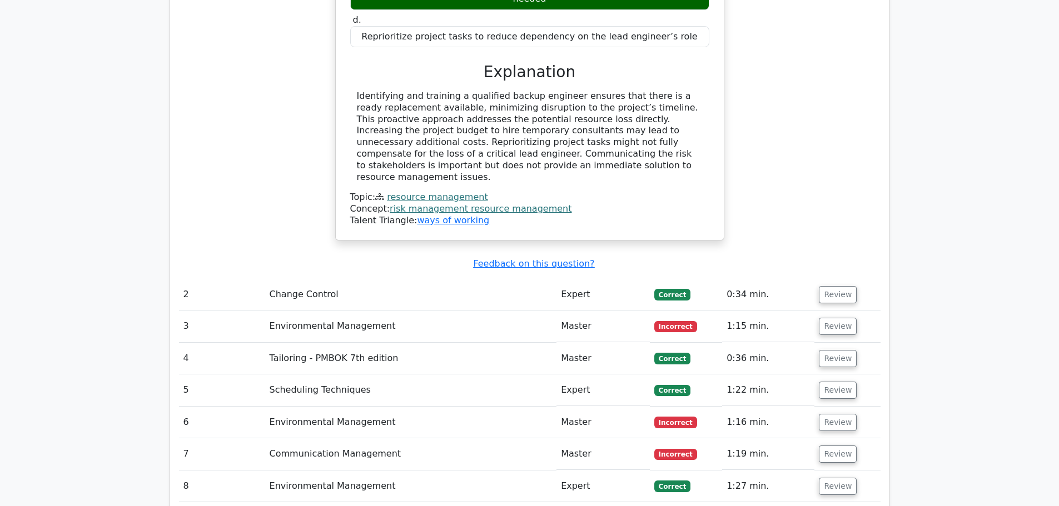
scroll to position [1881, 0]
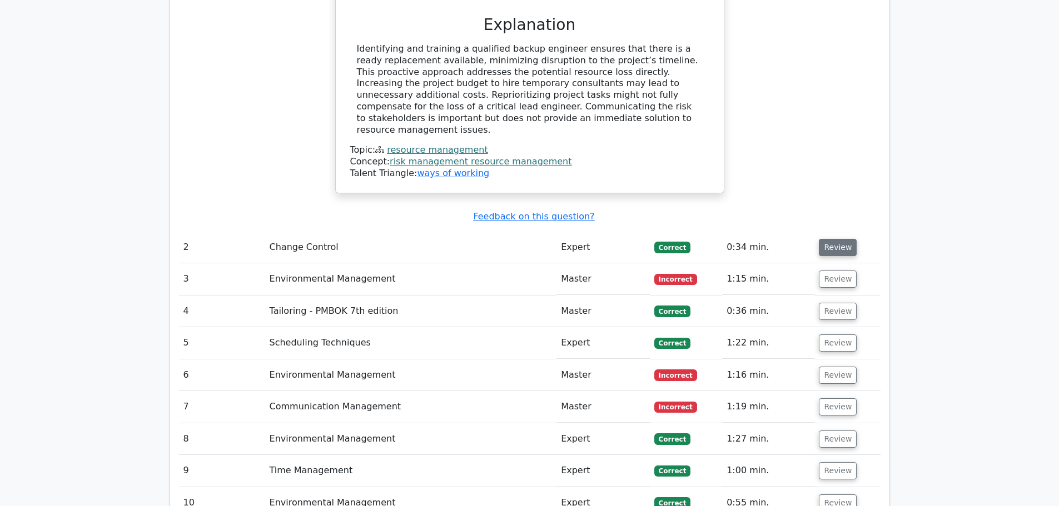
click at [841, 239] on button "Review" at bounding box center [838, 247] width 38 height 17
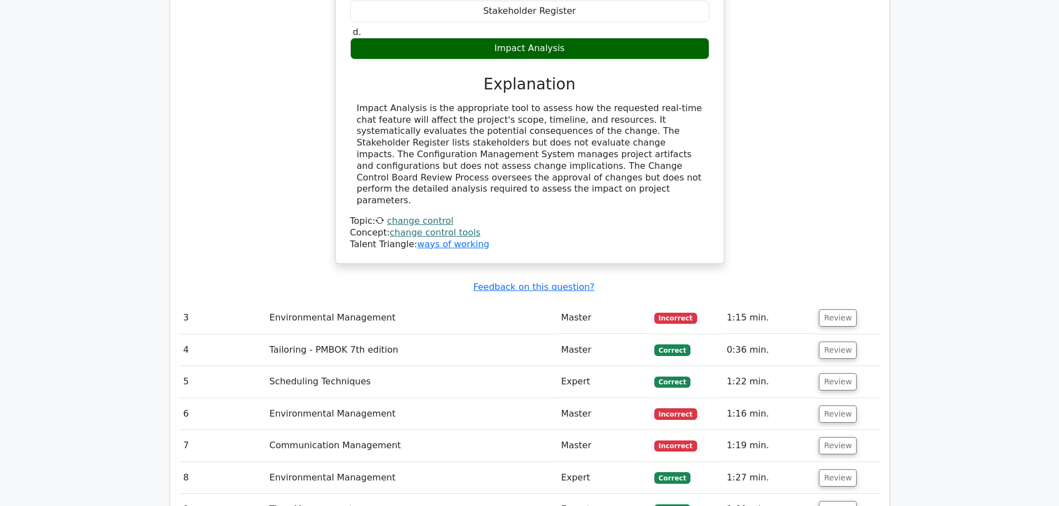
scroll to position [2348, 0]
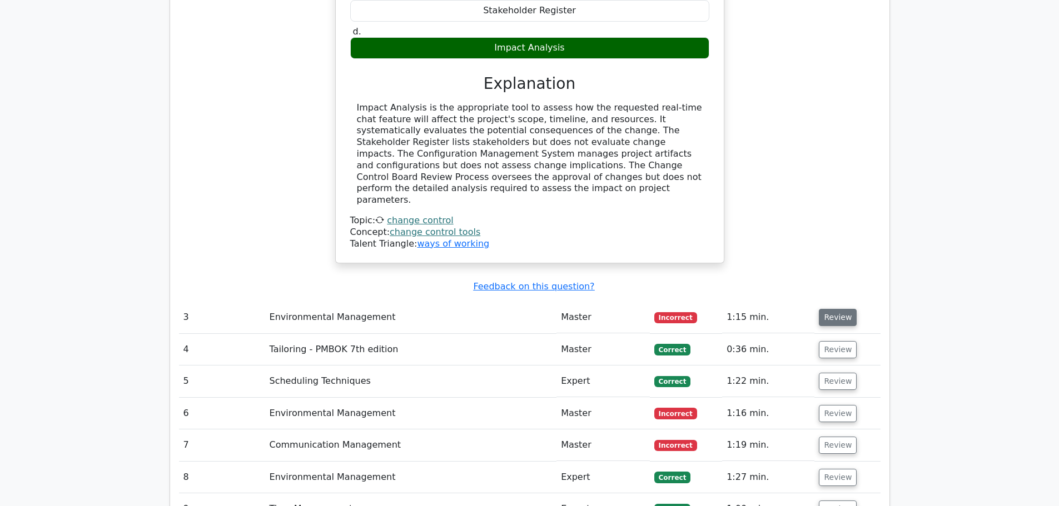
click at [834, 309] on button "Review" at bounding box center [838, 317] width 38 height 17
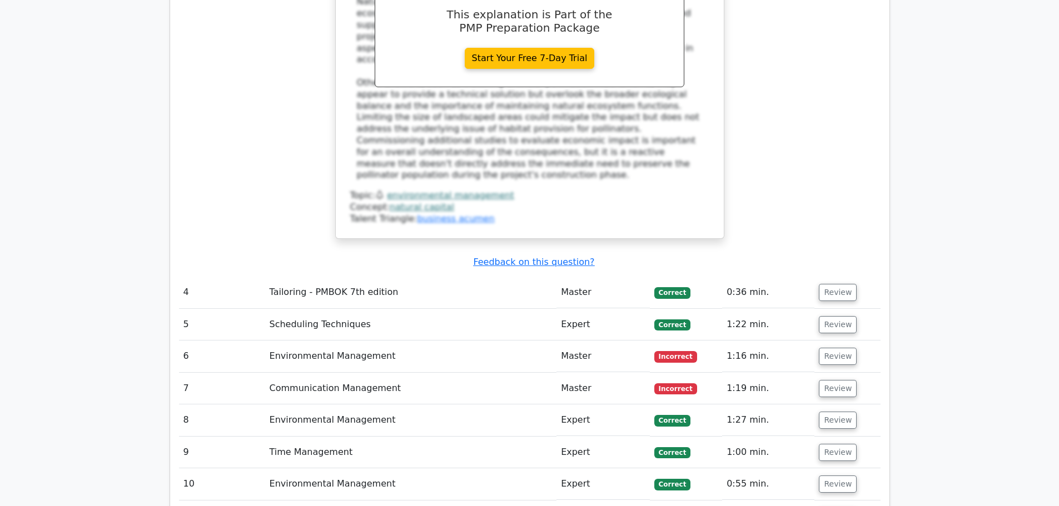
scroll to position [3037, 0]
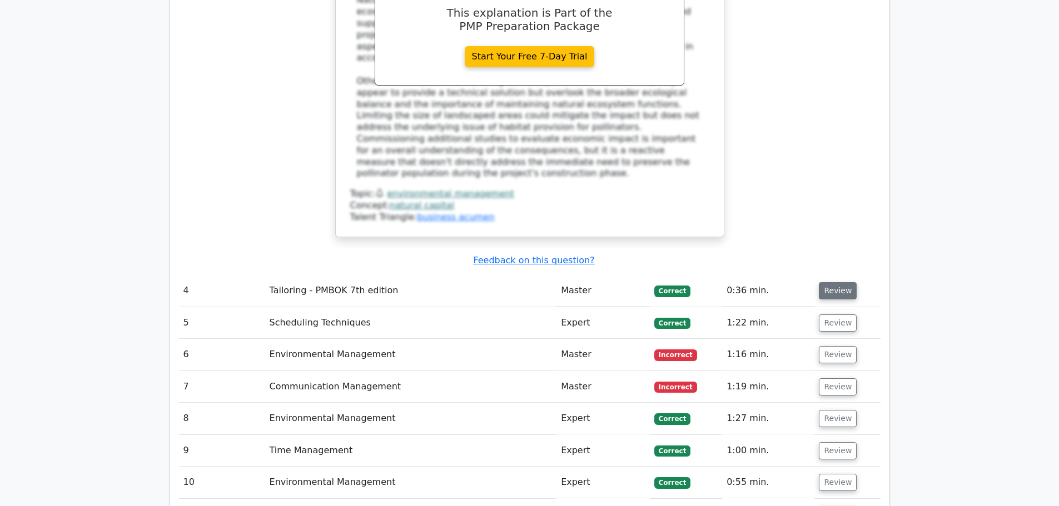
click at [839, 282] on button "Review" at bounding box center [838, 290] width 38 height 17
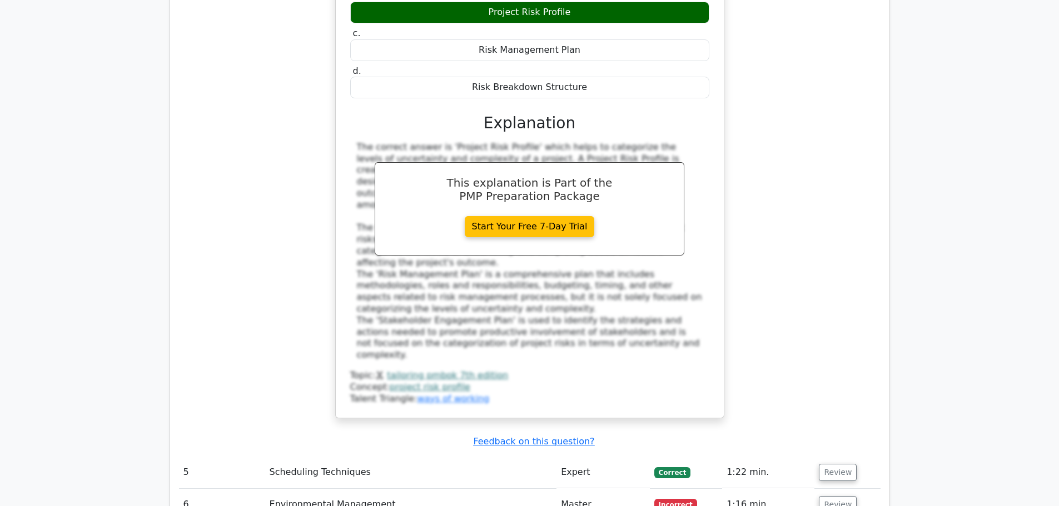
scroll to position [3504, 0]
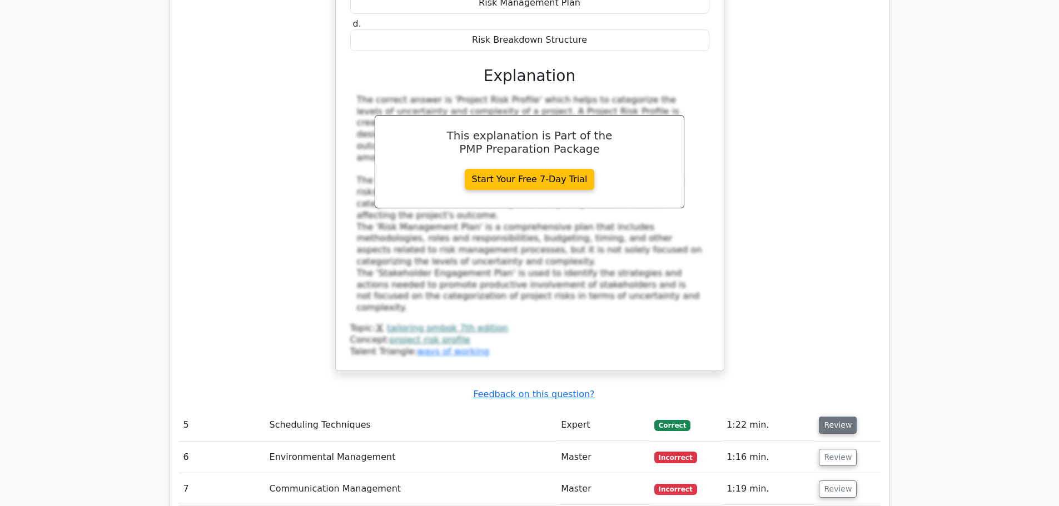
click at [836, 417] on button "Review" at bounding box center [838, 425] width 38 height 17
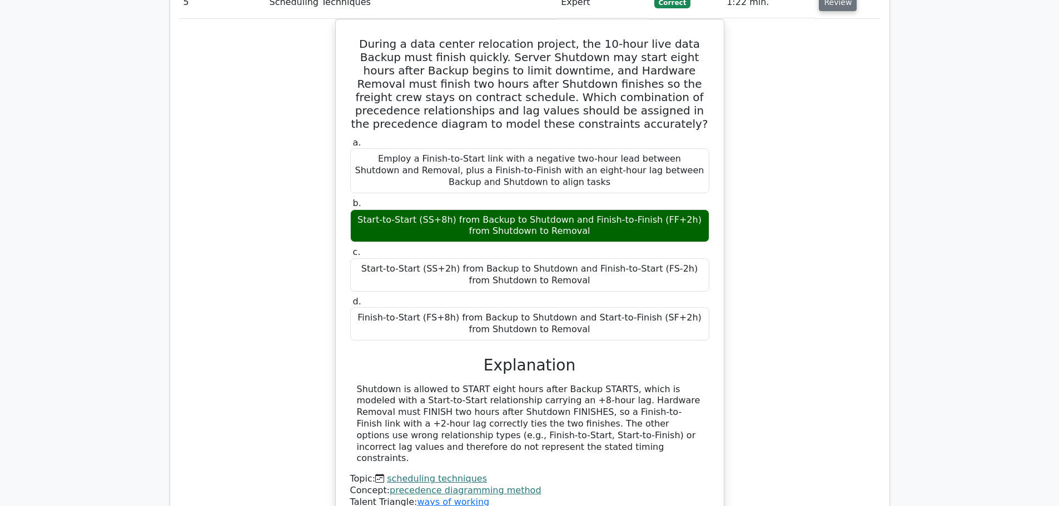
scroll to position [4037, 0]
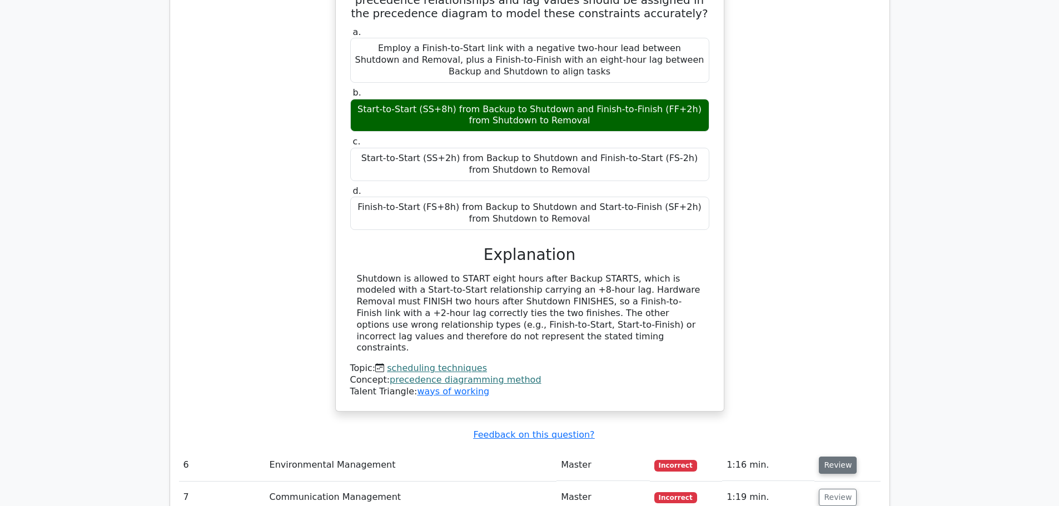
click at [831, 457] on button "Review" at bounding box center [838, 465] width 38 height 17
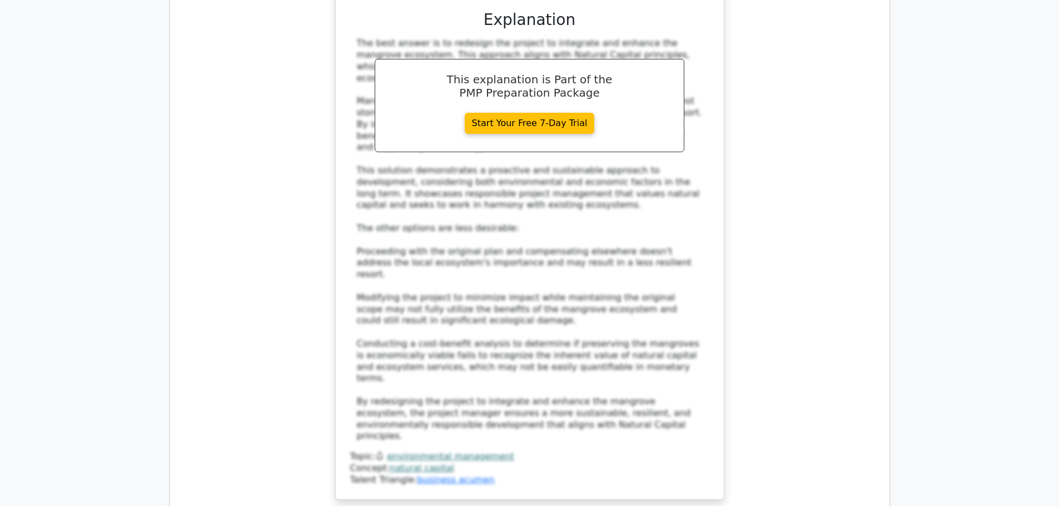
scroll to position [4837, 0]
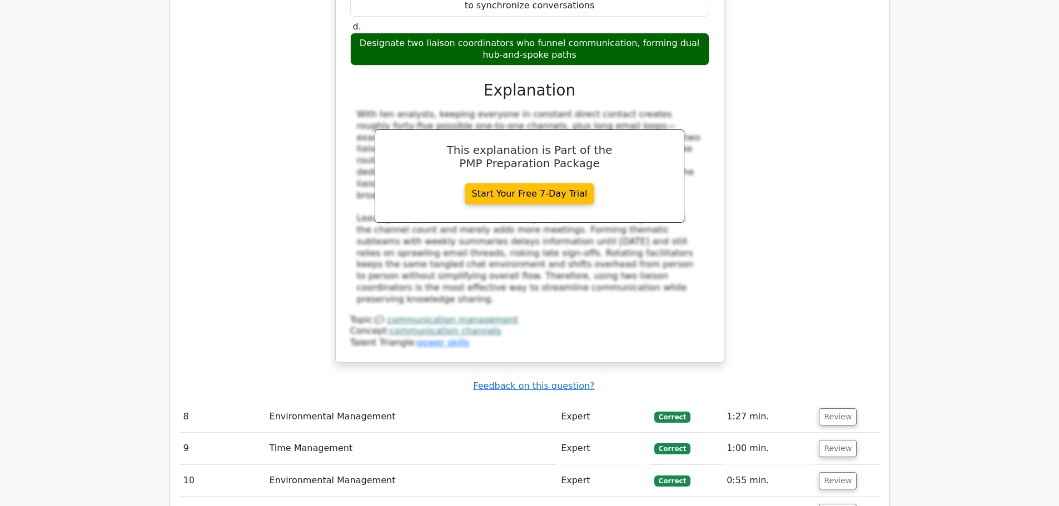
scroll to position [5660, 0]
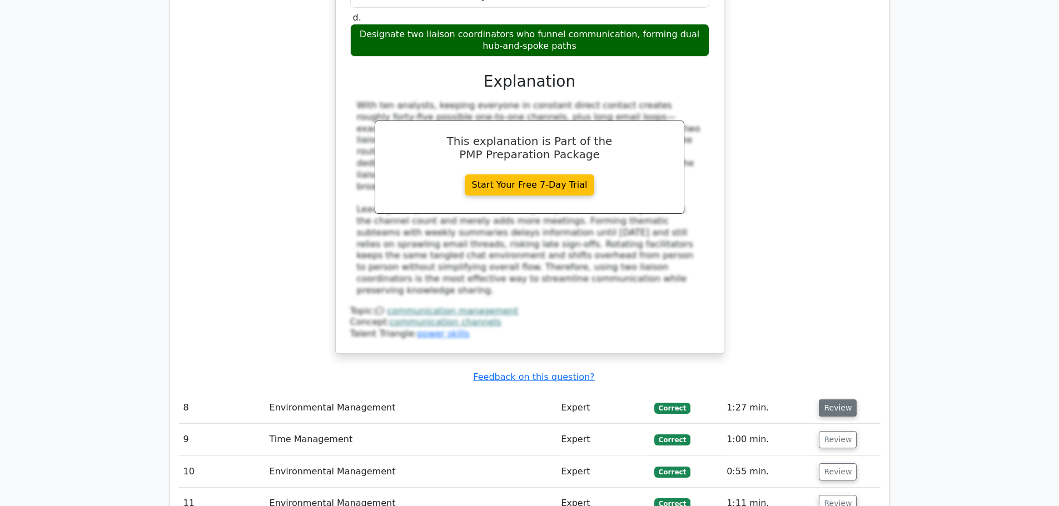
click at [836, 400] on button "Review" at bounding box center [838, 408] width 38 height 17
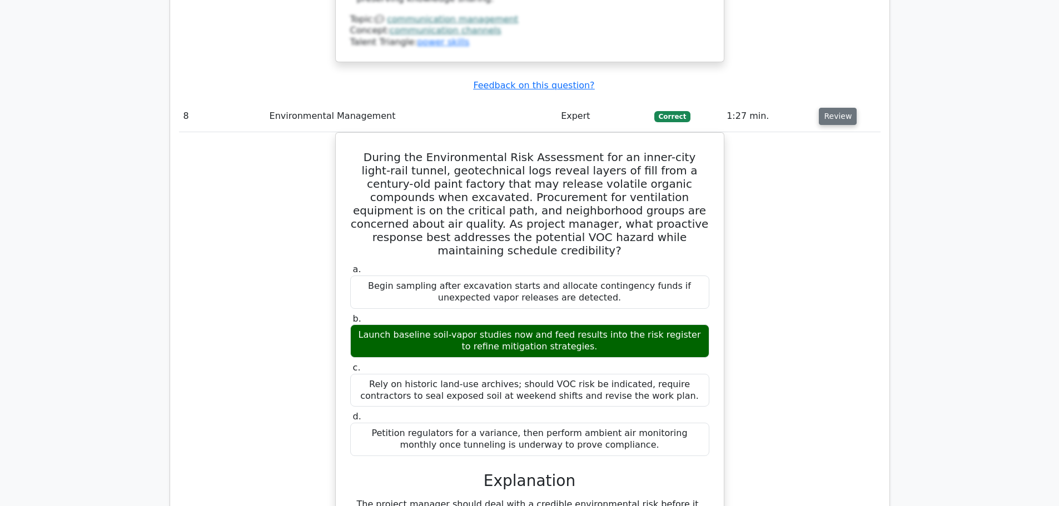
scroll to position [5971, 0]
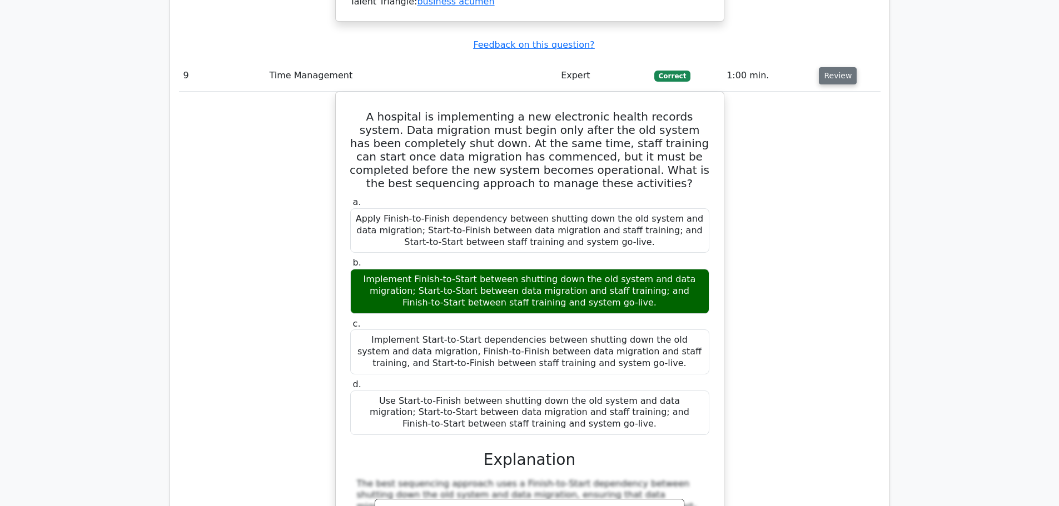
scroll to position [6727, 0]
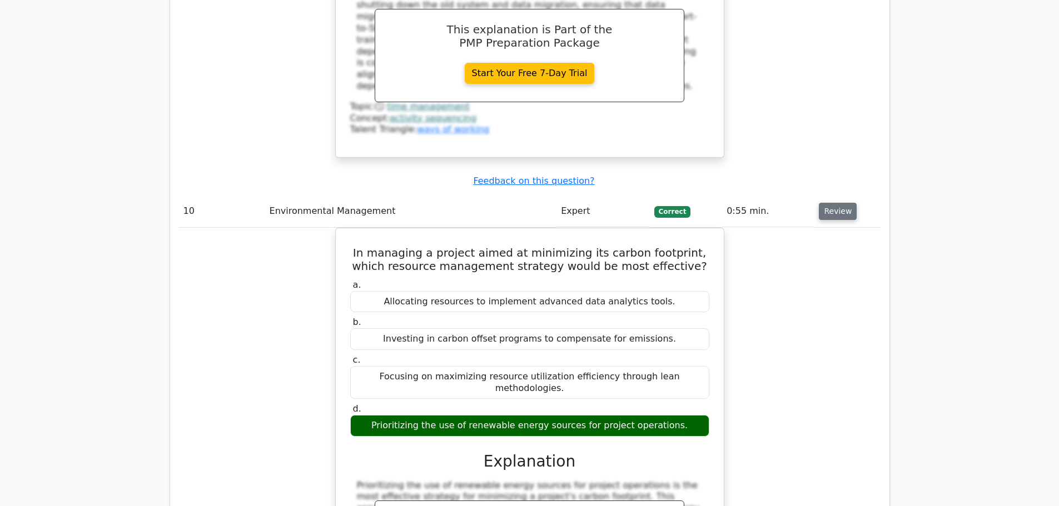
scroll to position [7305, 0]
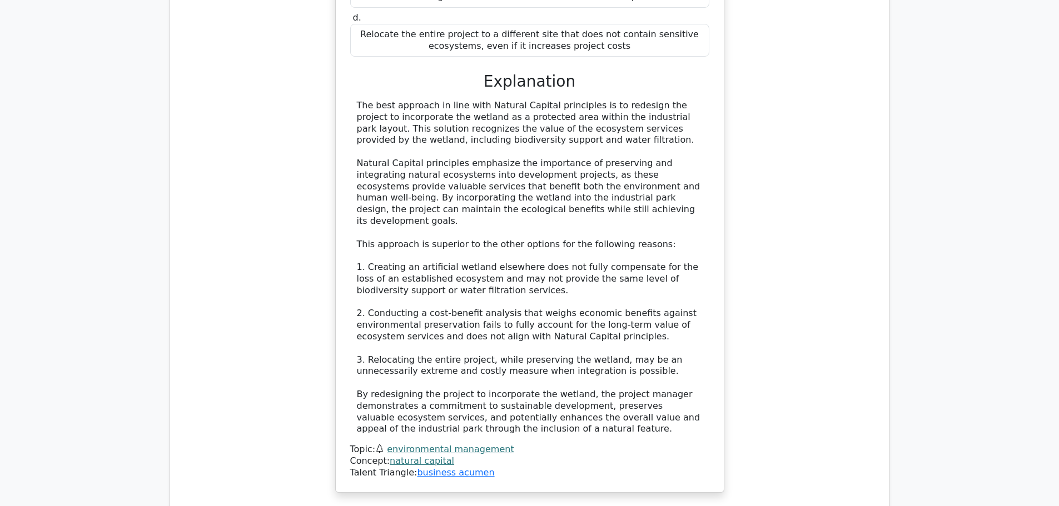
scroll to position [8149, 0]
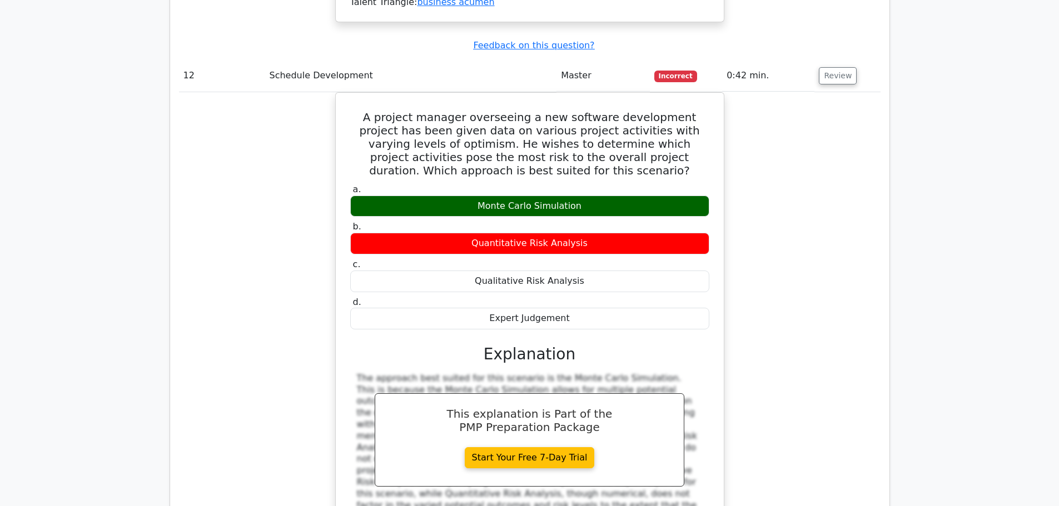
scroll to position [8616, 0]
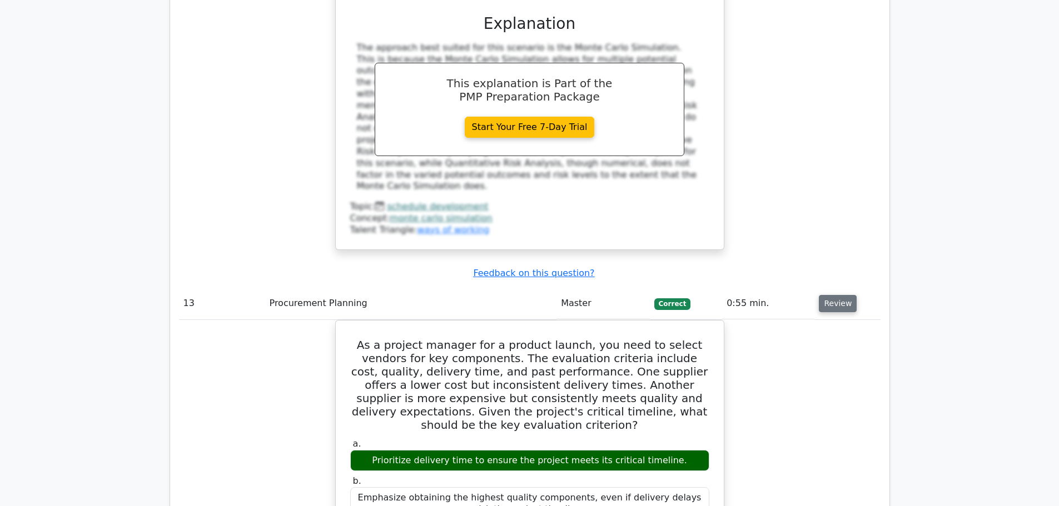
scroll to position [8994, 0]
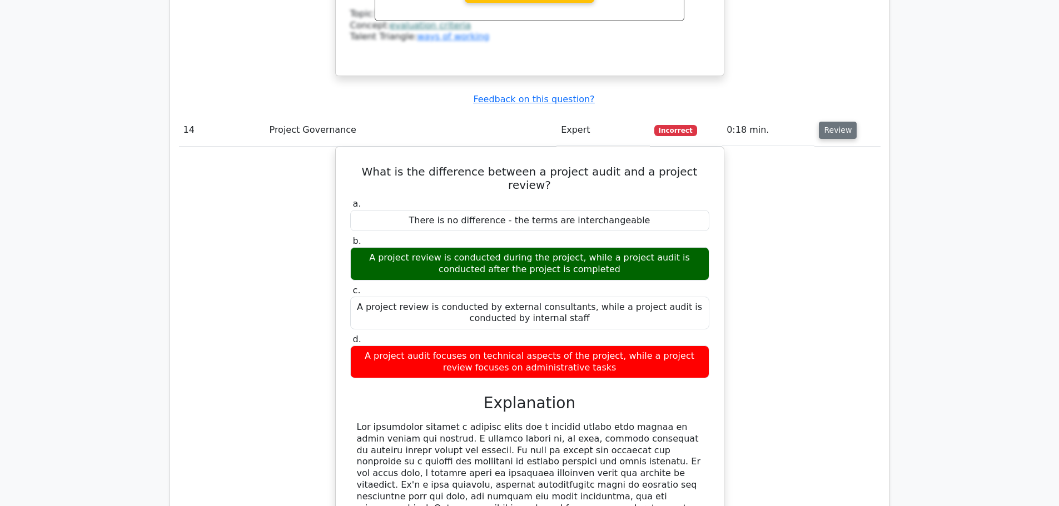
scroll to position [9727, 0]
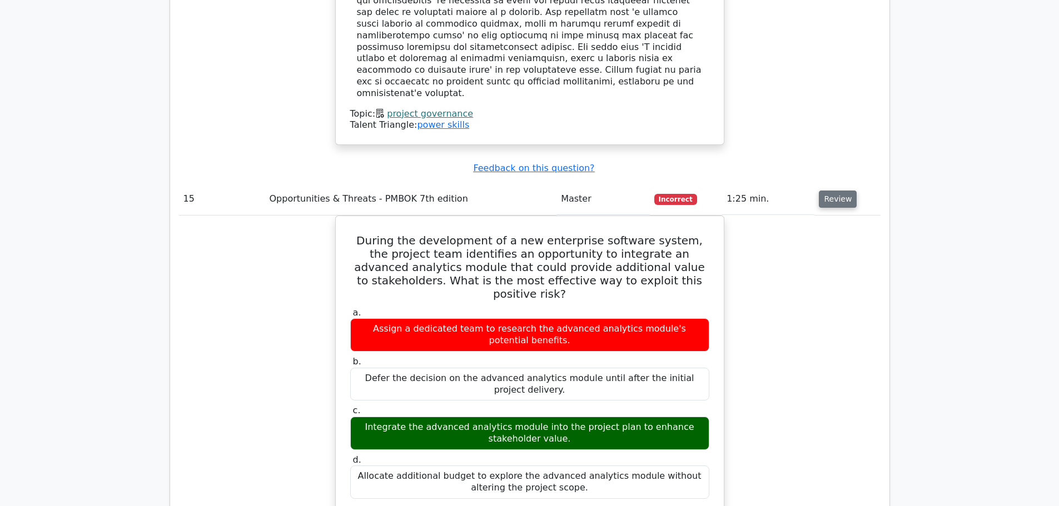
scroll to position [10305, 0]
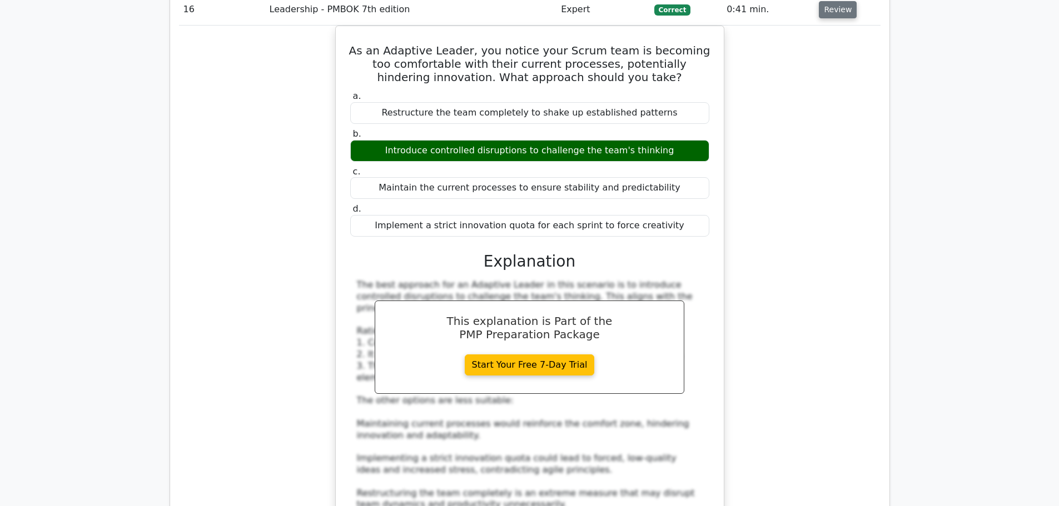
scroll to position [10972, 0]
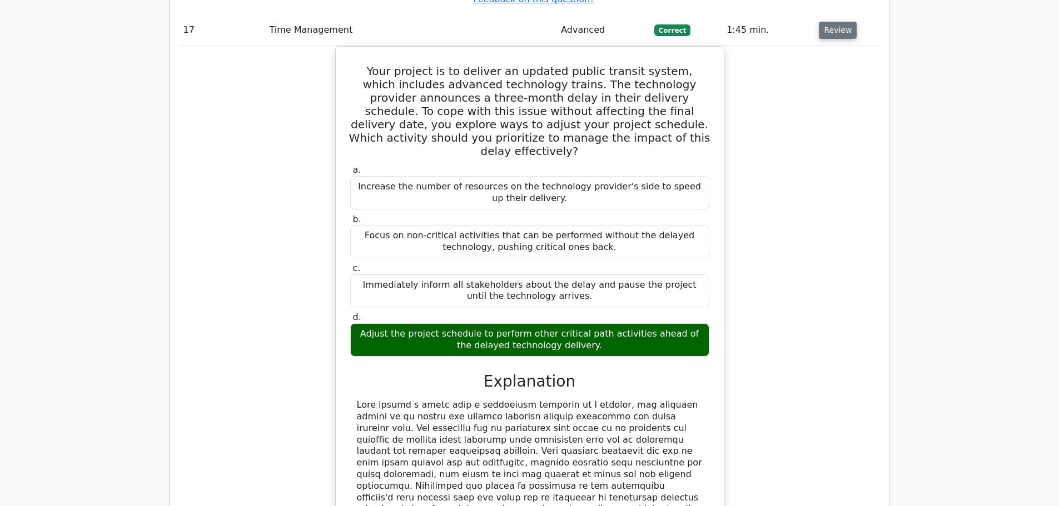
scroll to position [11617, 0]
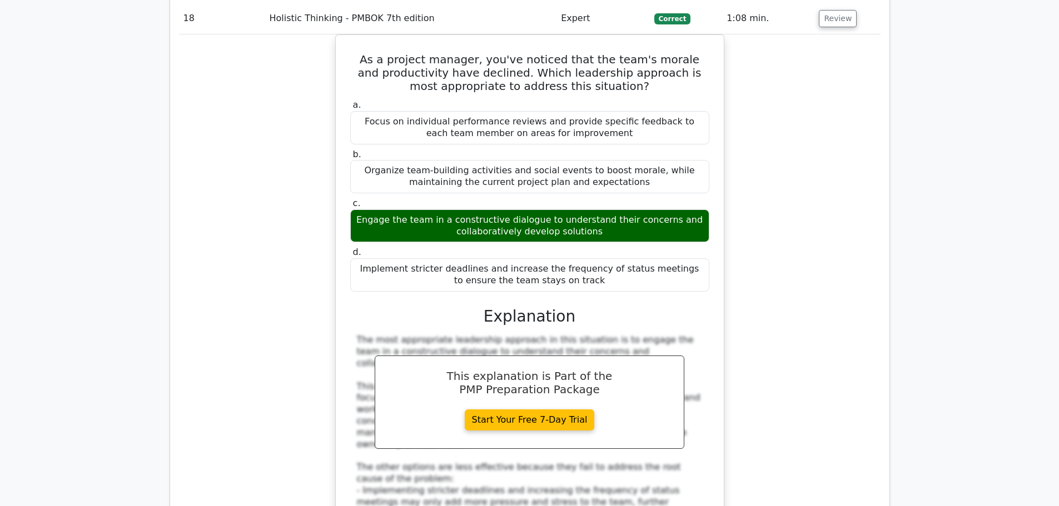
scroll to position [12306, 0]
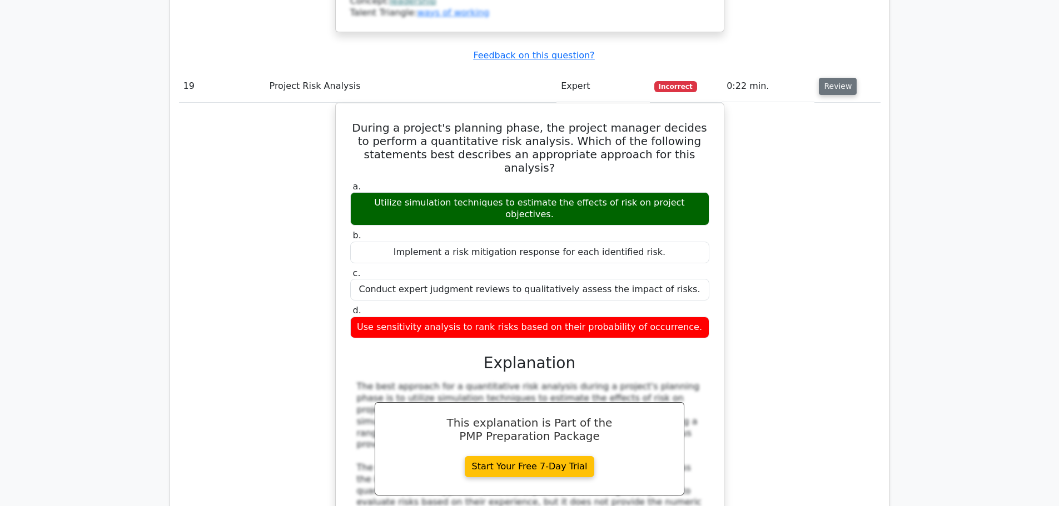
scroll to position [12928, 0]
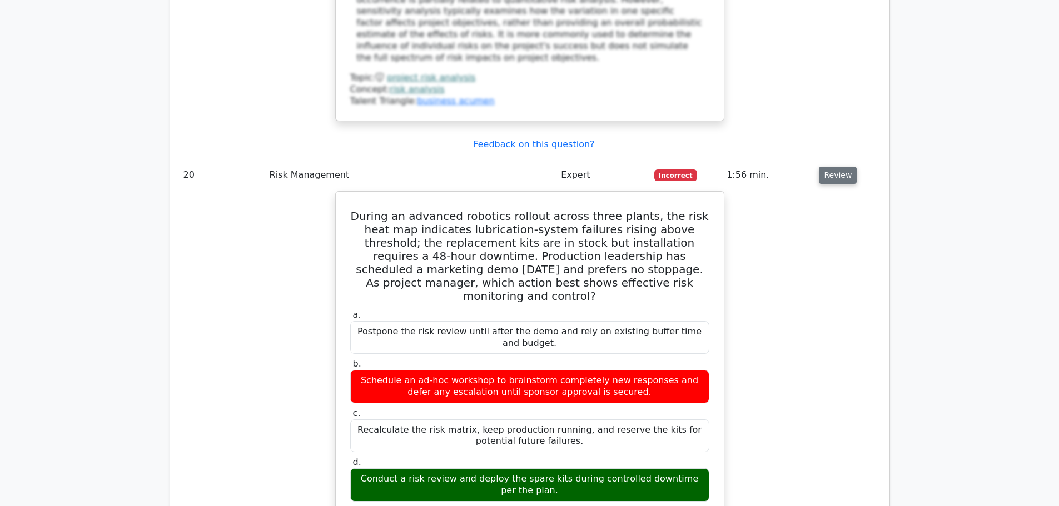
scroll to position [13550, 0]
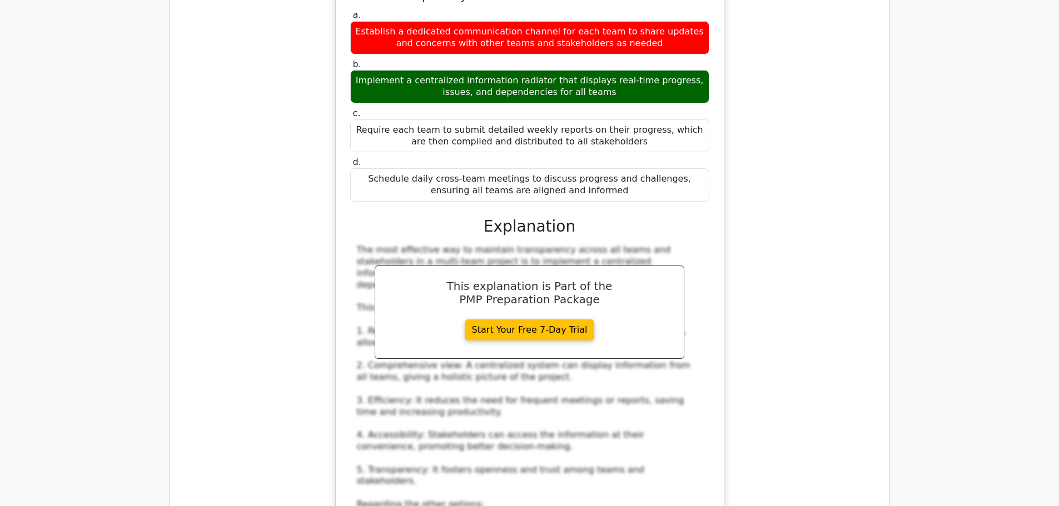
scroll to position [14417, 0]
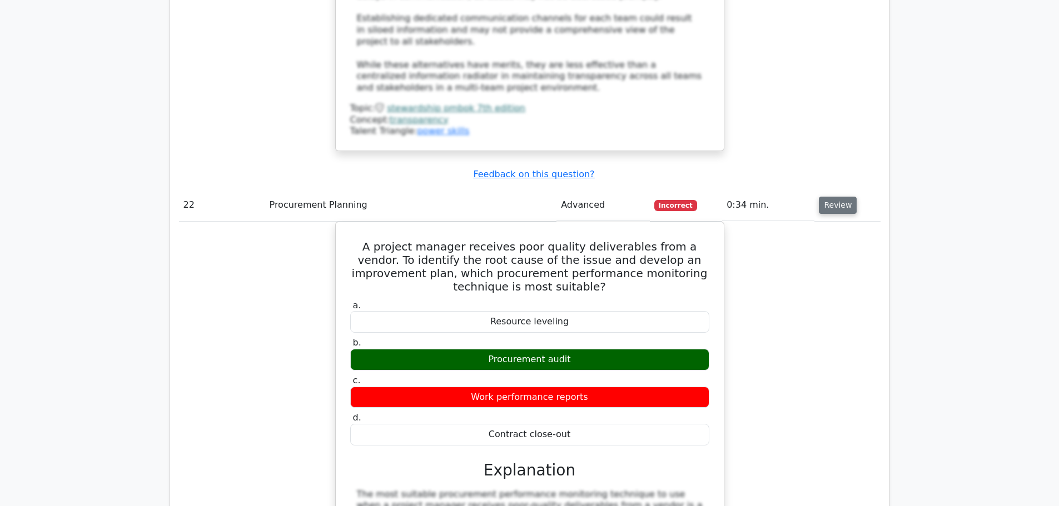
scroll to position [15017, 0]
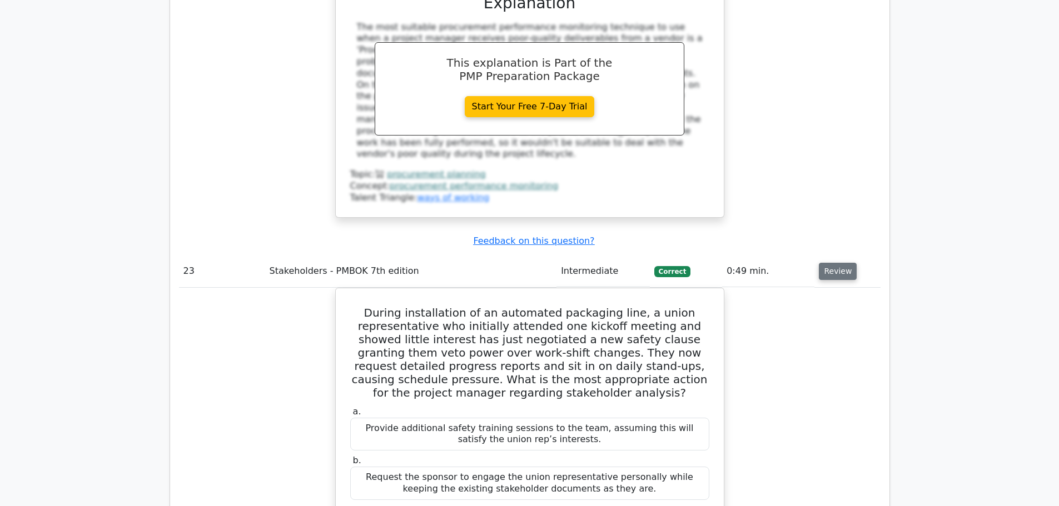
scroll to position [15551, 0]
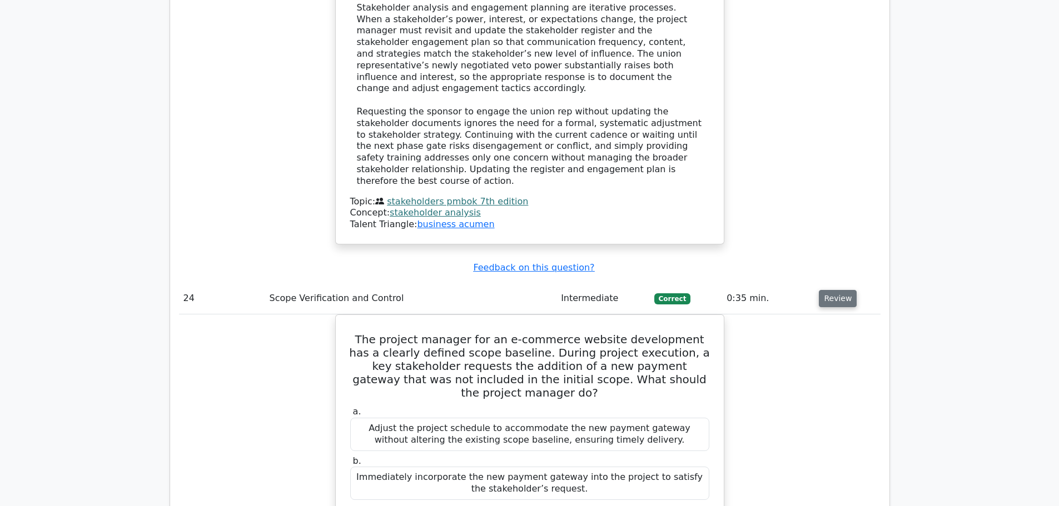
scroll to position [16107, 0]
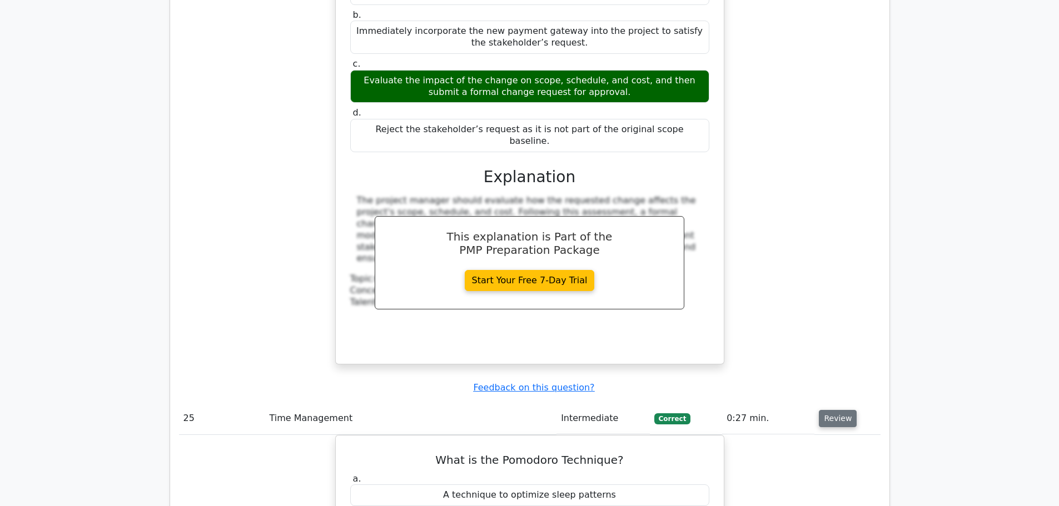
scroll to position [16573, 0]
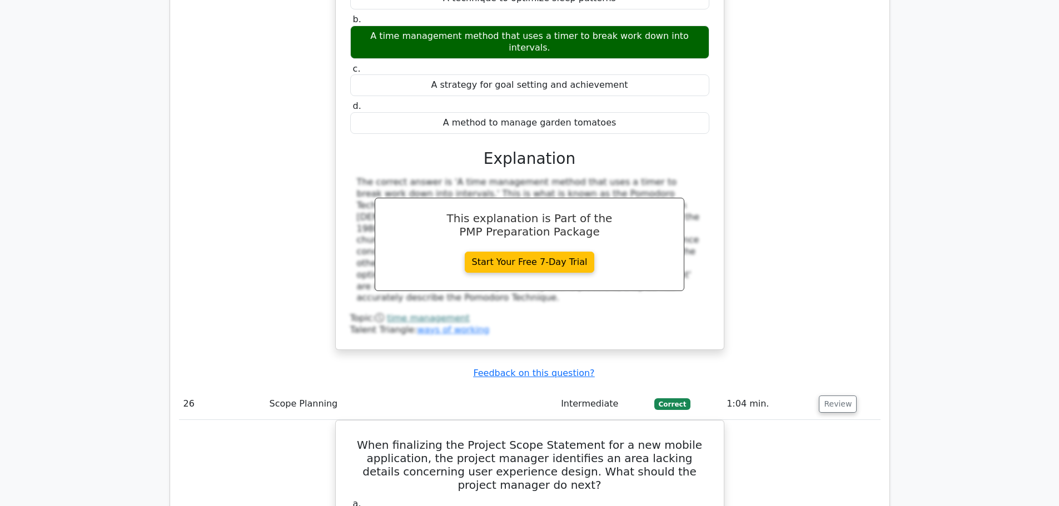
scroll to position [17151, 0]
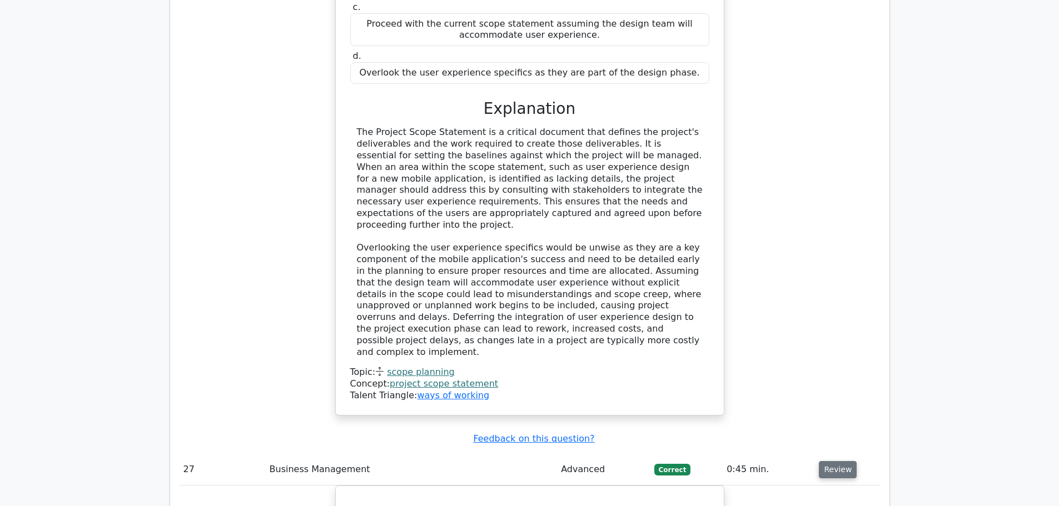
scroll to position [17663, 0]
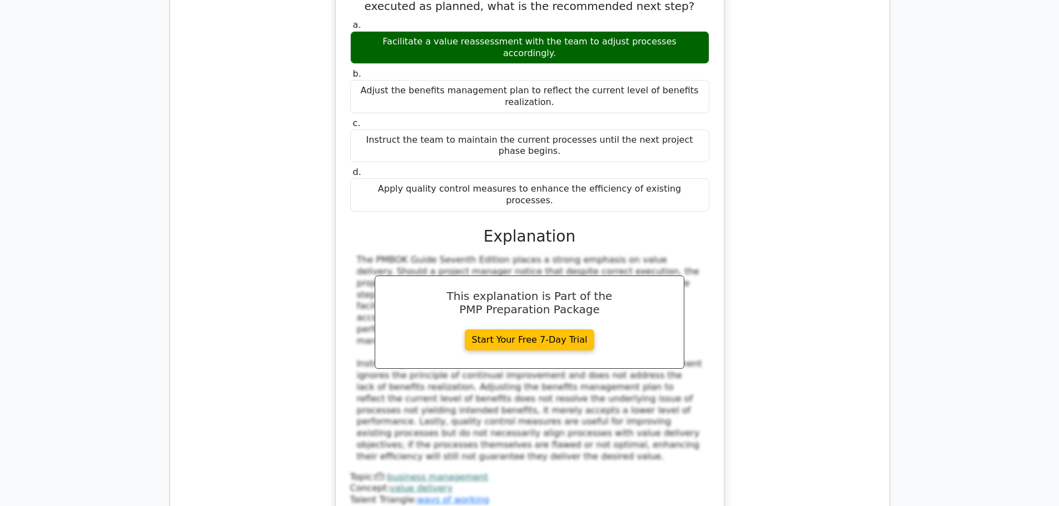
scroll to position [18307, 0]
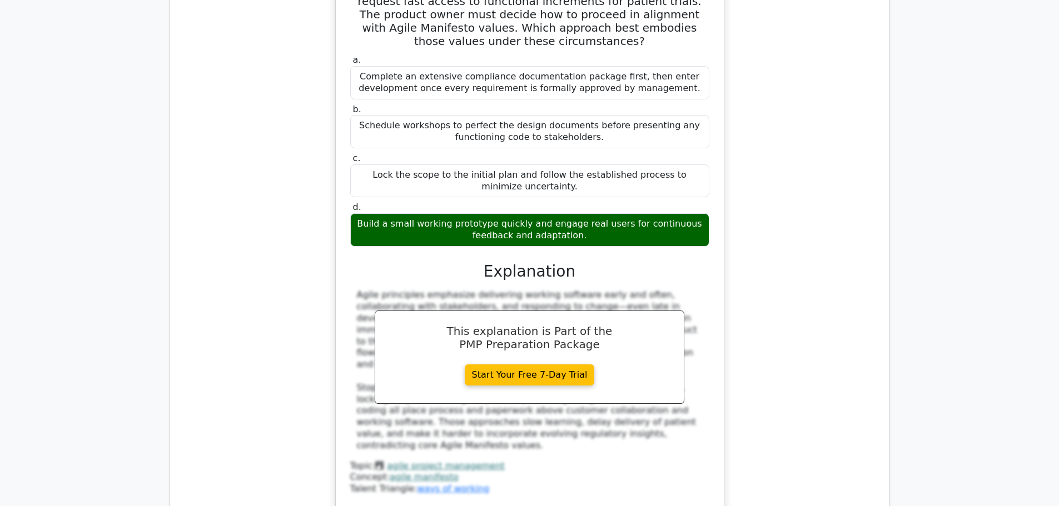
scroll to position [18885, 0]
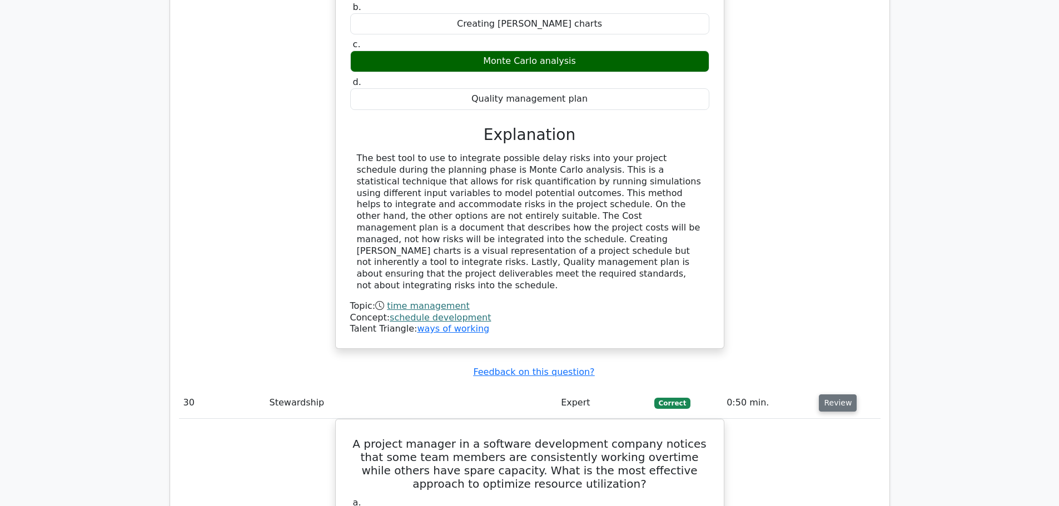
scroll to position [19663, 0]
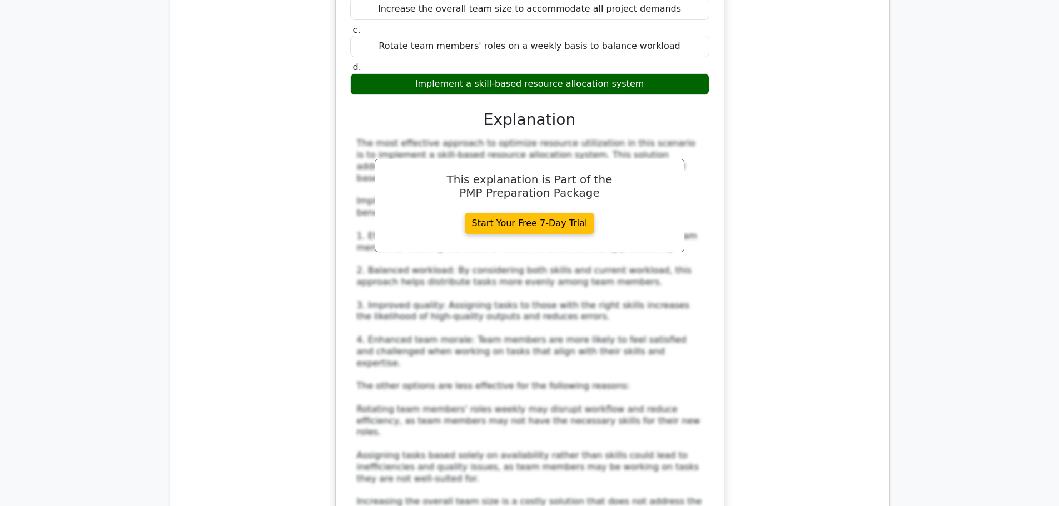
scroll to position [20130, 0]
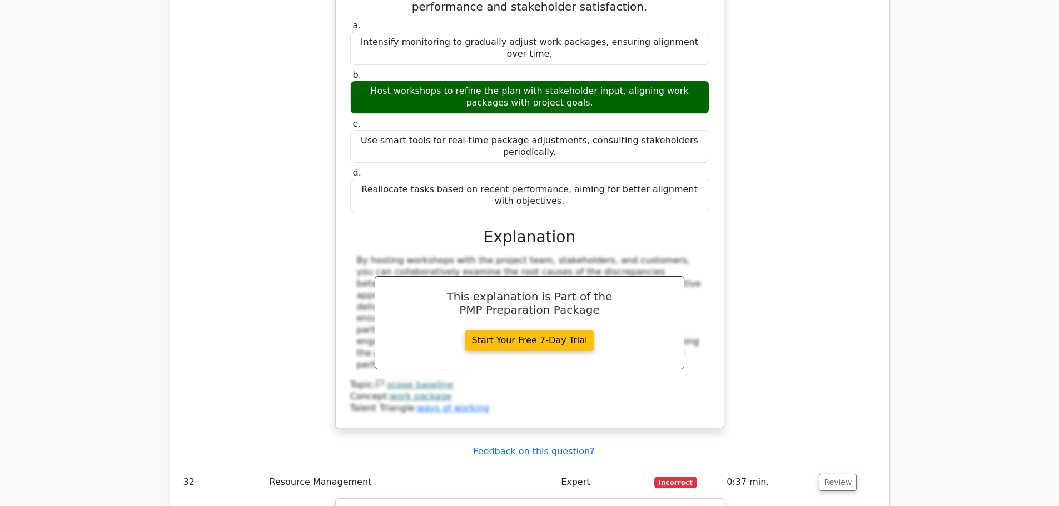
scroll to position [20930, 0]
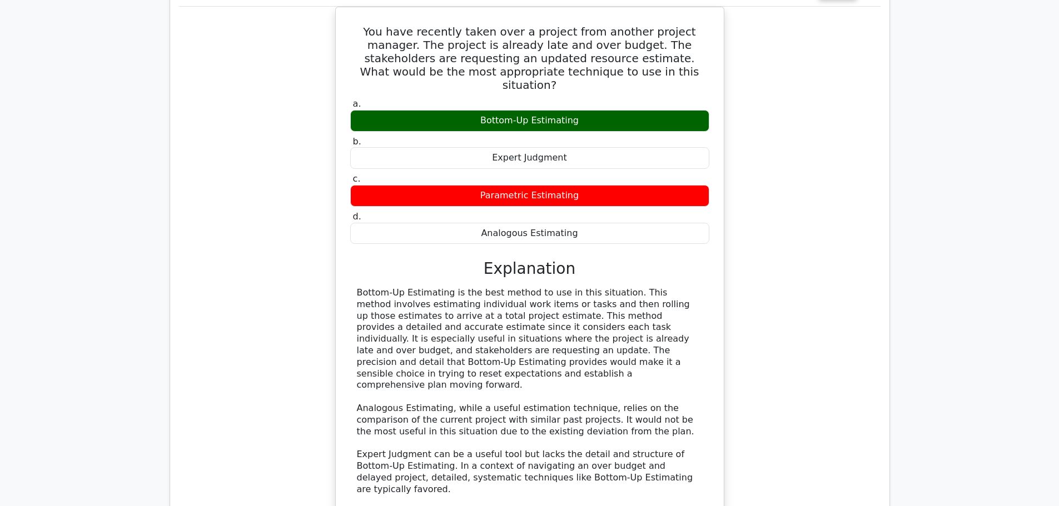
scroll to position [21463, 0]
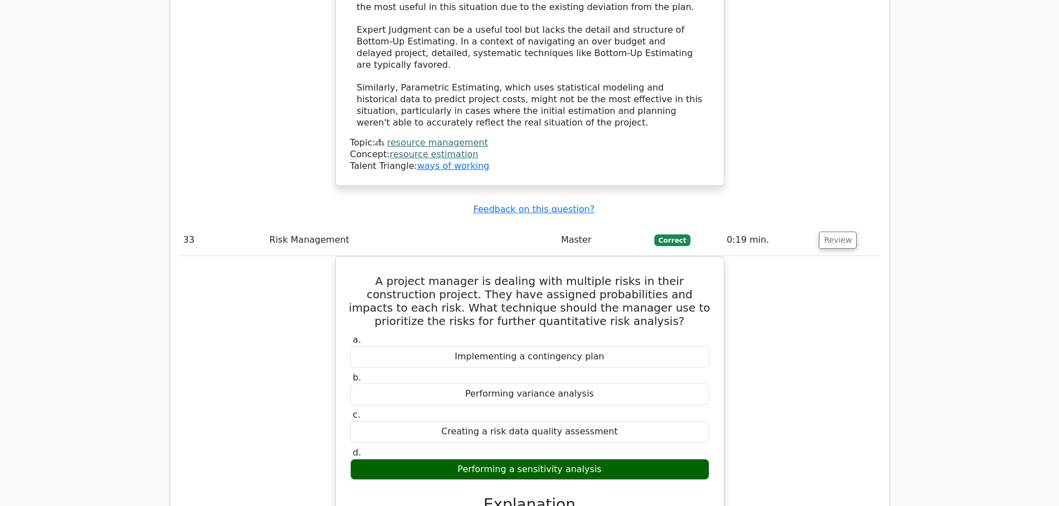
scroll to position [21952, 0]
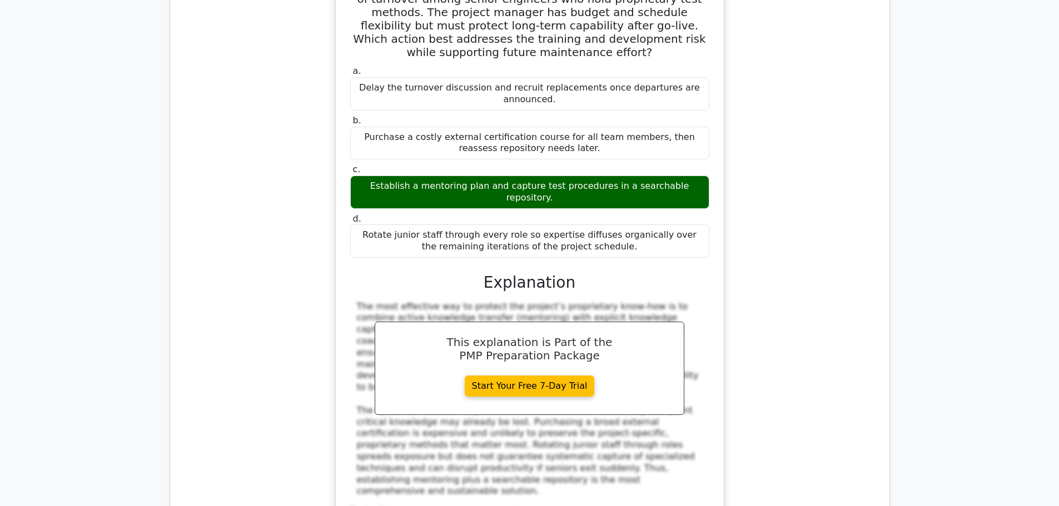
scroll to position [22708, 0]
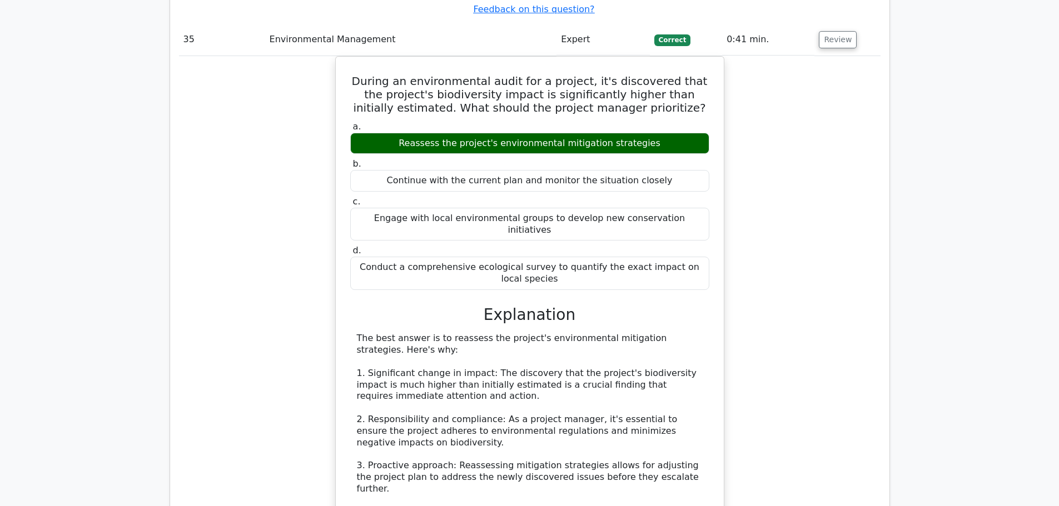
scroll to position [23242, 0]
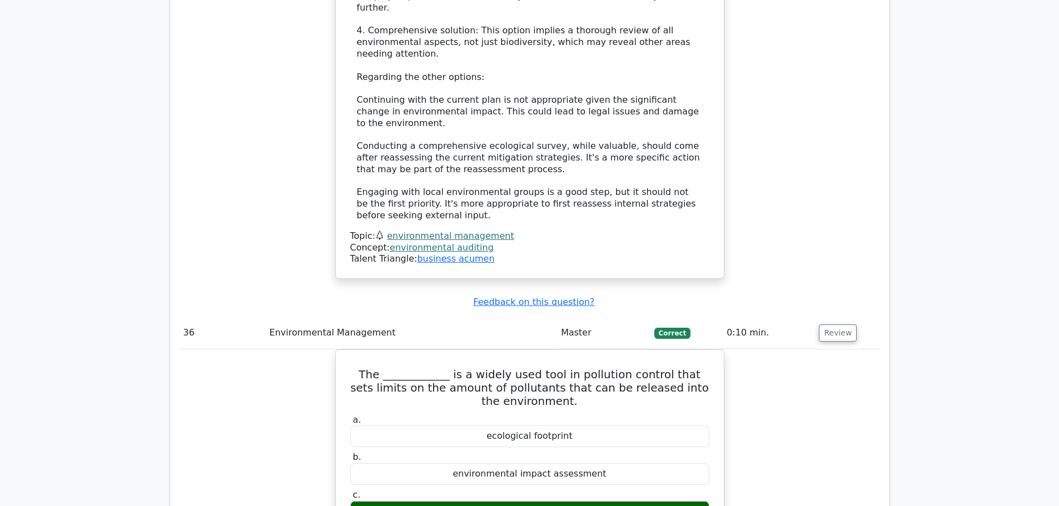
scroll to position [23842, 0]
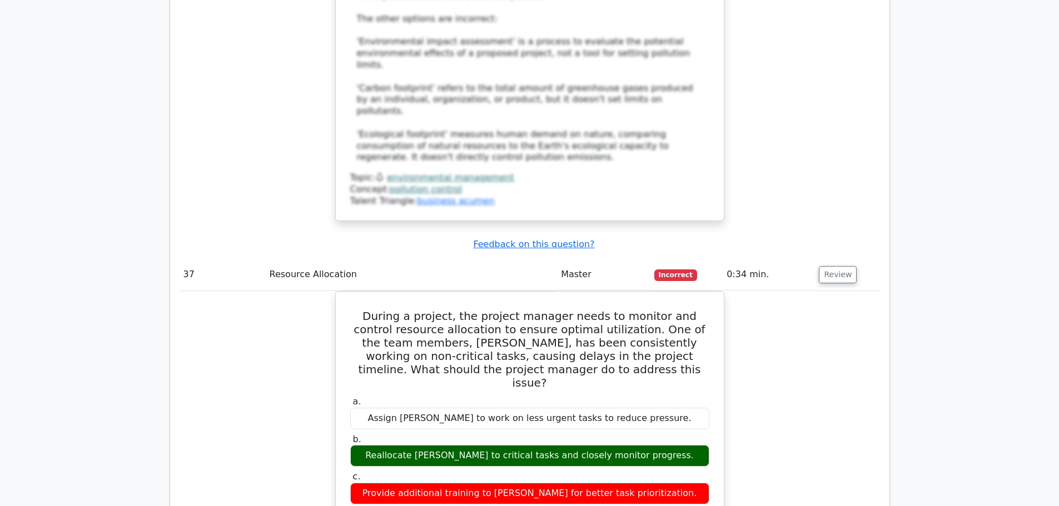
scroll to position [24598, 0]
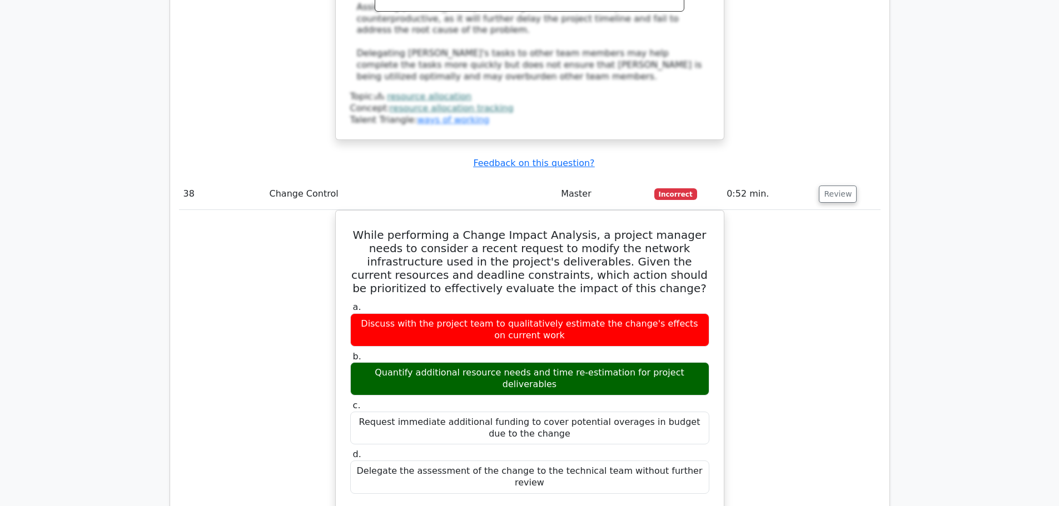
scroll to position [25153, 0]
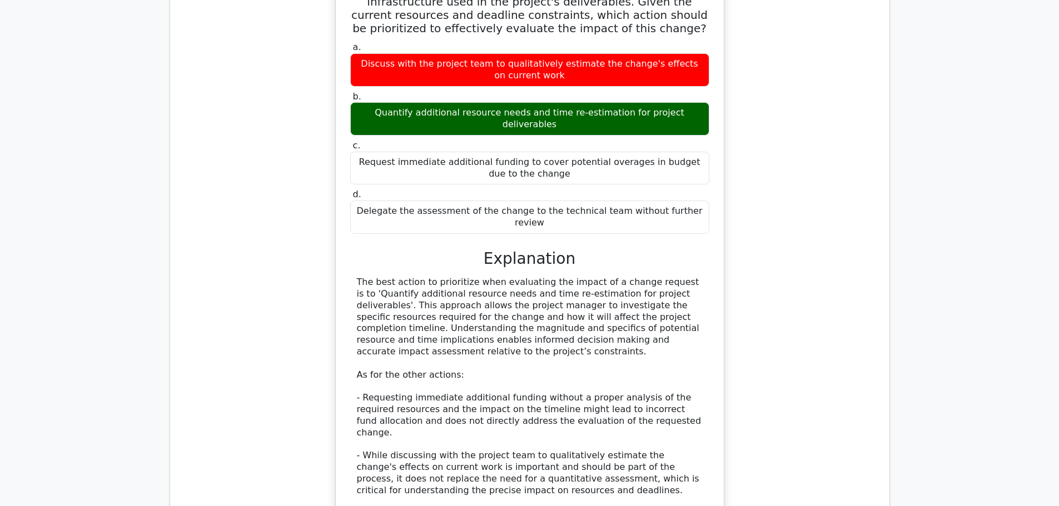
scroll to position [25442, 0]
